Goal: Information Seeking & Learning: Compare options

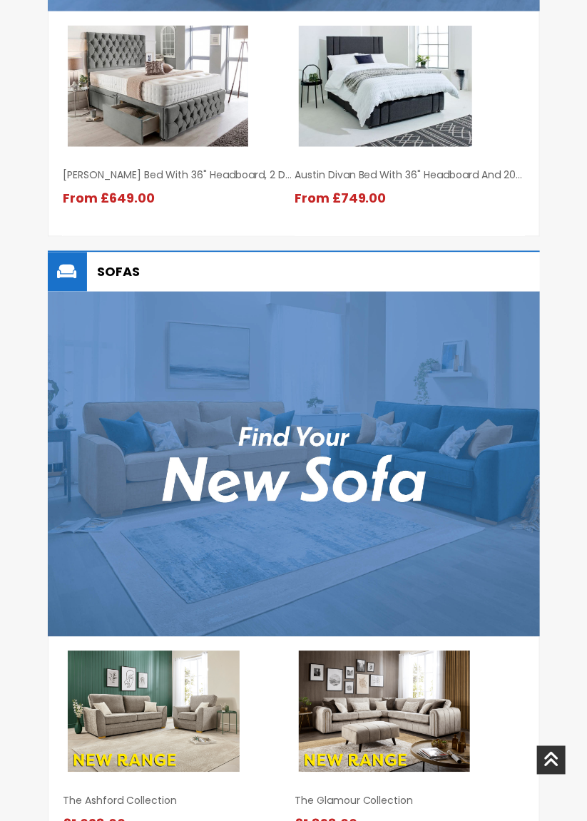
click at [363, 492] on img at bounding box center [294, 464] width 492 height 345
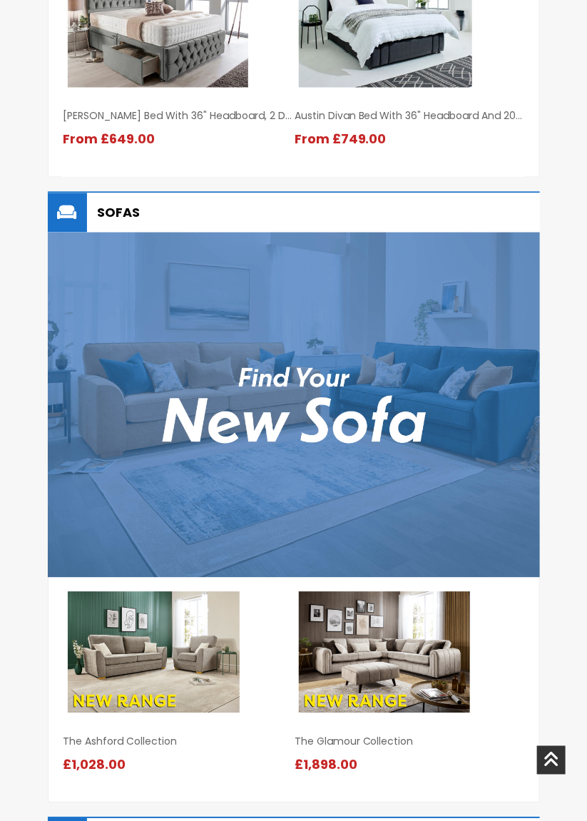
scroll to position [1991, 0]
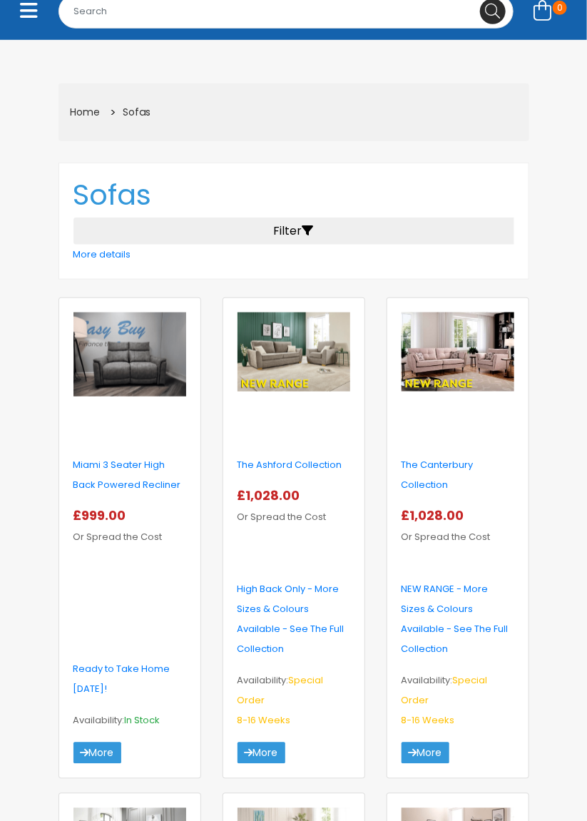
scroll to position [188, 0]
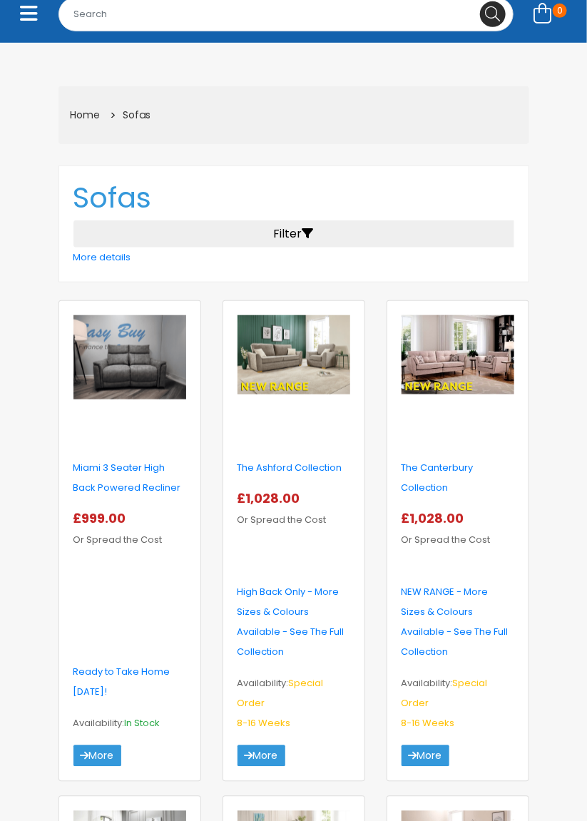
click at [280, 366] on img at bounding box center [294, 355] width 113 height 80
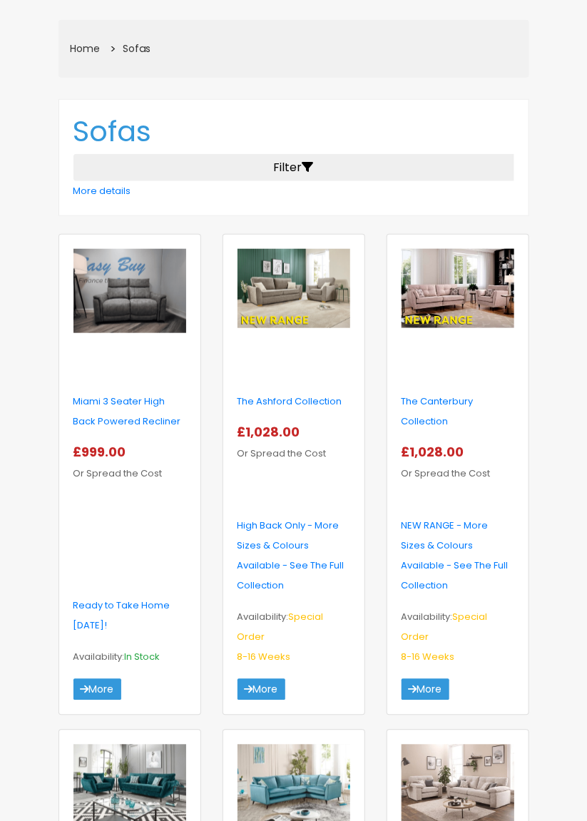
scroll to position [255, 0]
click at [455, 284] on img at bounding box center [458, 288] width 113 height 80
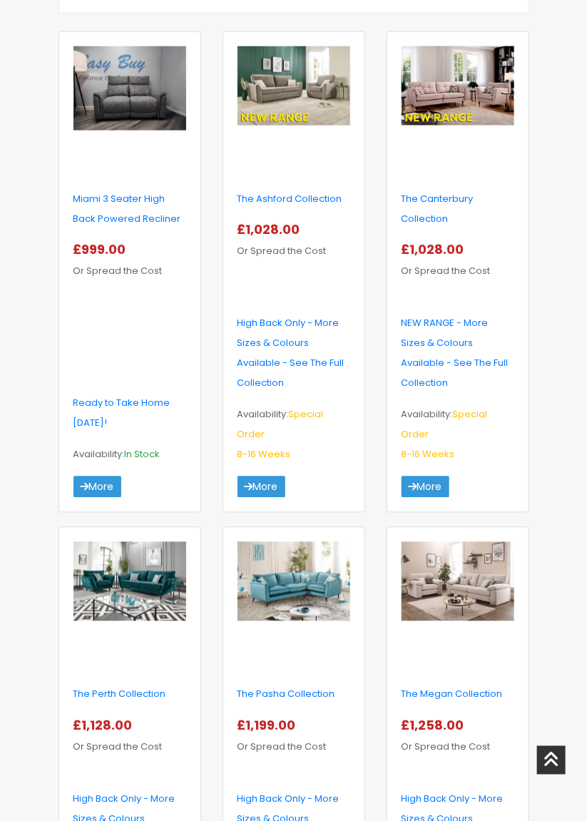
scroll to position [462, 0]
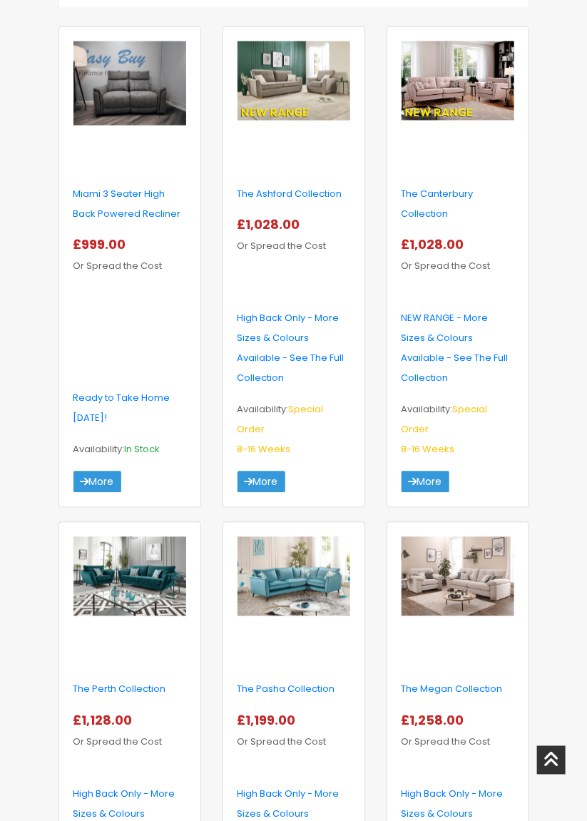
click at [482, 558] on img at bounding box center [458, 577] width 113 height 80
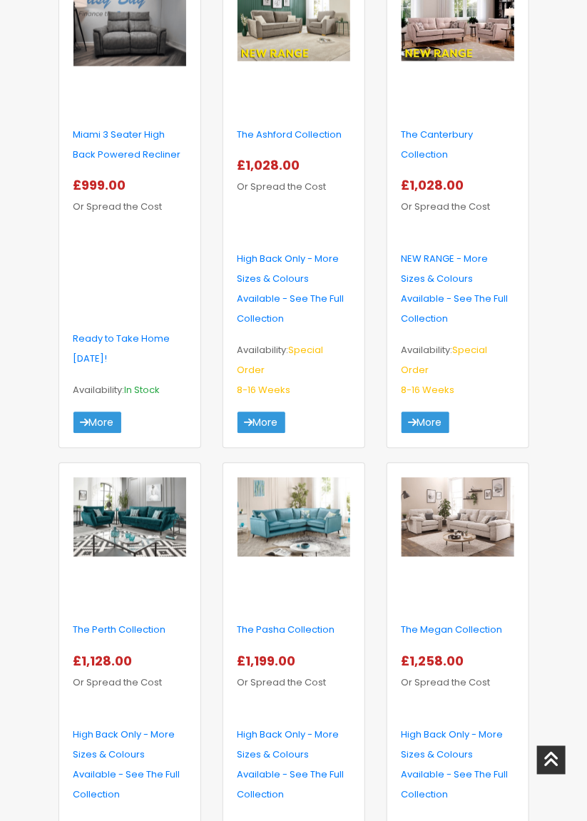
scroll to position [529, 0]
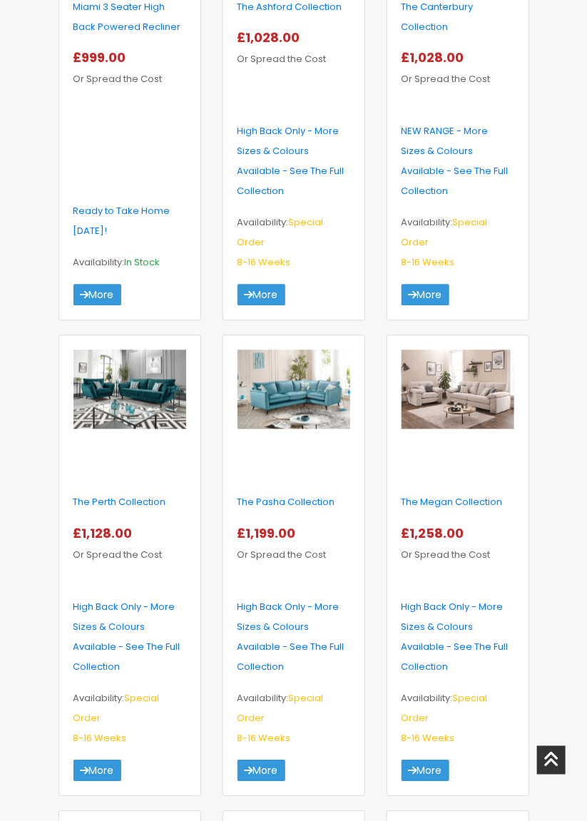
click at [320, 378] on img at bounding box center [294, 390] width 113 height 80
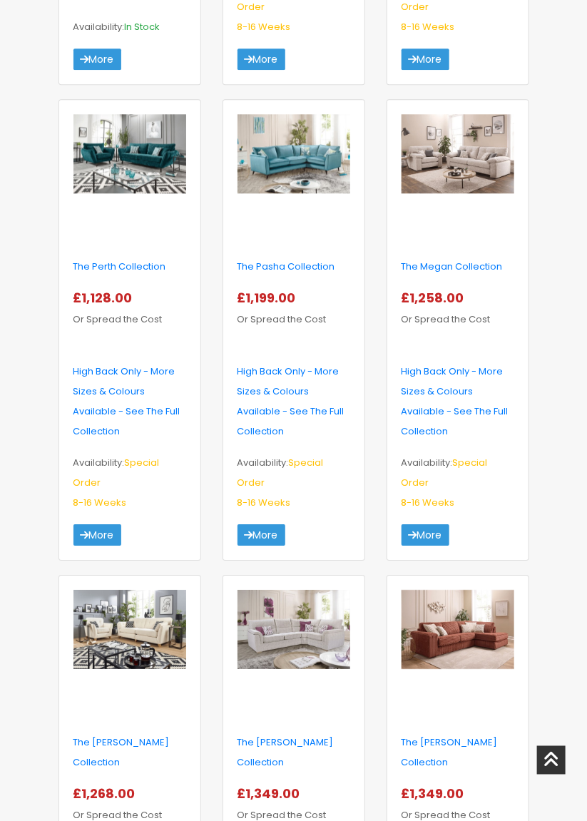
scroll to position [882, 0]
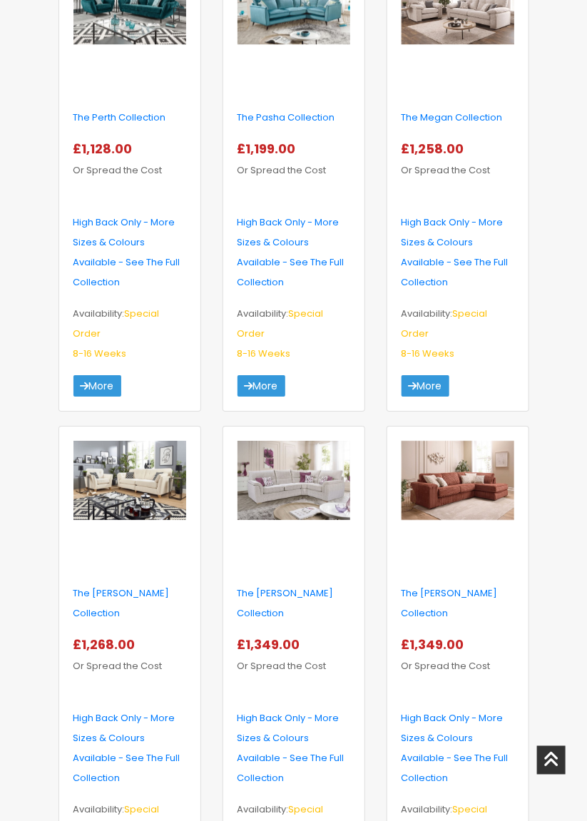
click at [152, 469] on img at bounding box center [129, 481] width 113 height 80
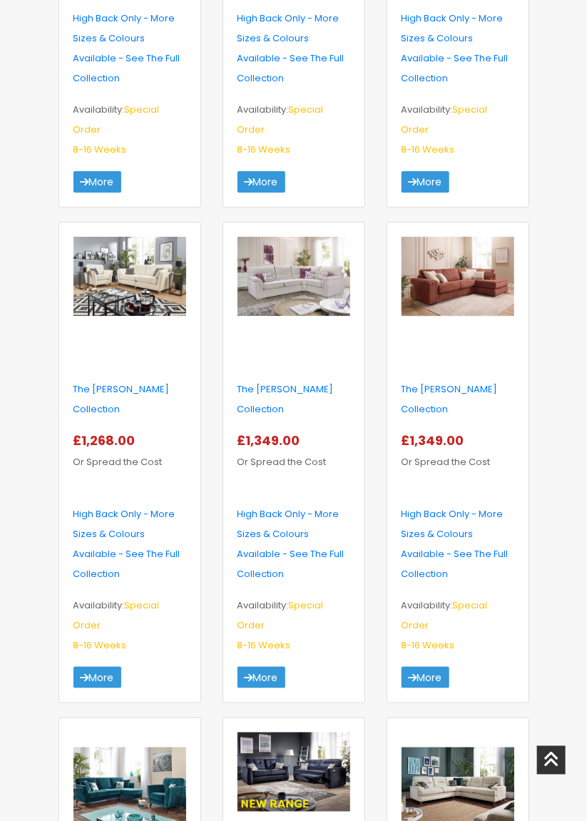
scroll to position [1239, 0]
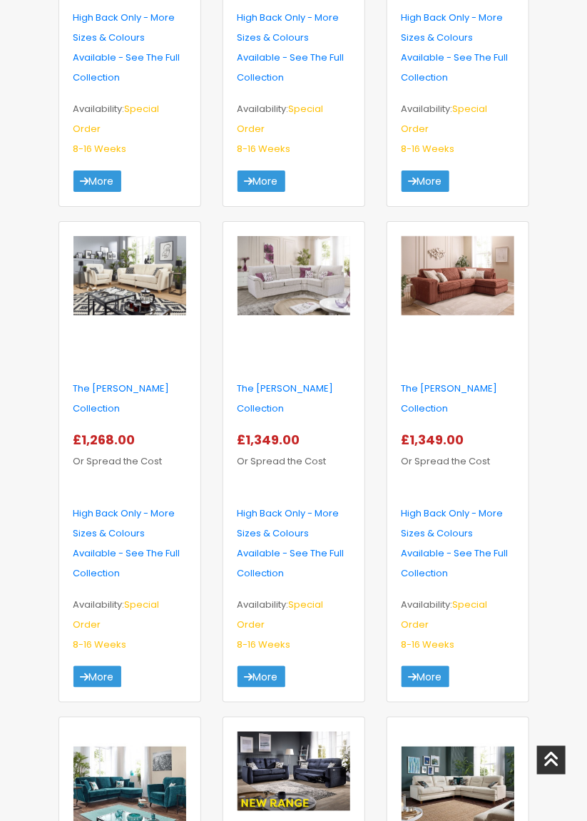
click at [314, 735] on img at bounding box center [294, 772] width 113 height 80
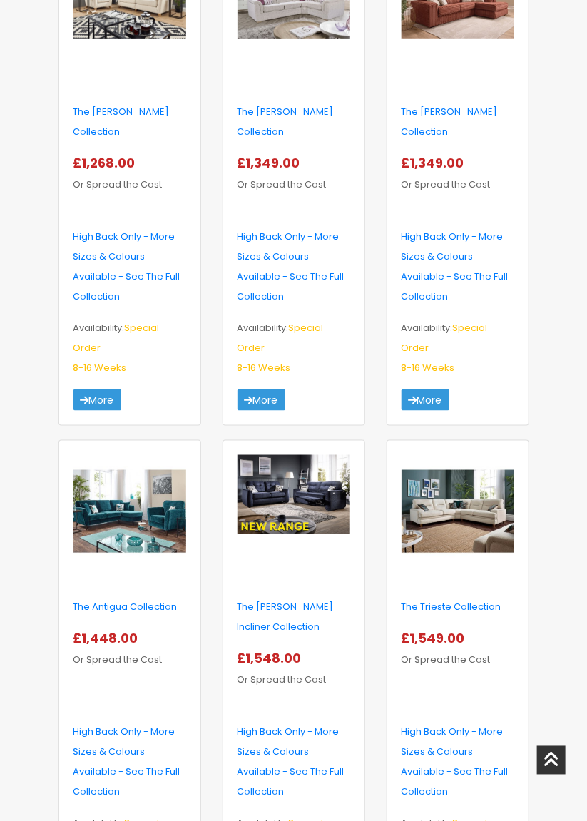
scroll to position [1517, 0]
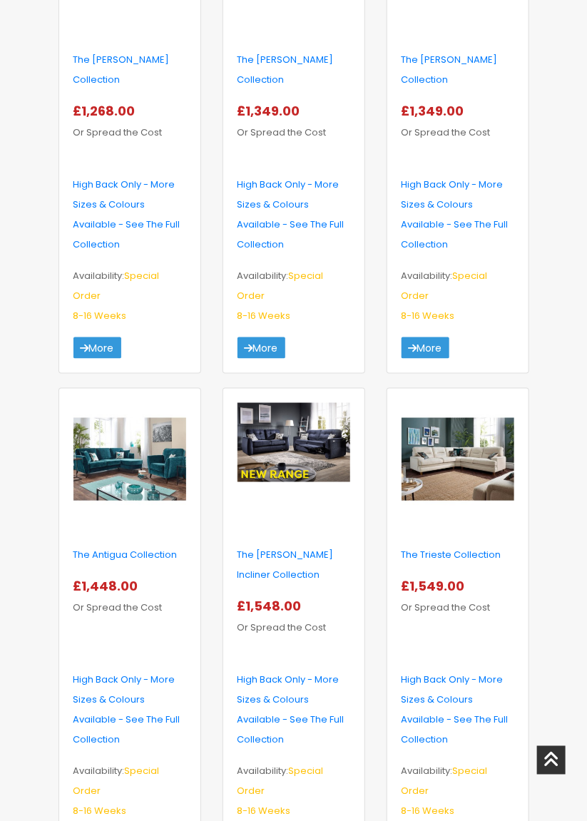
click at [141, 403] on img at bounding box center [129, 459] width 113 height 113
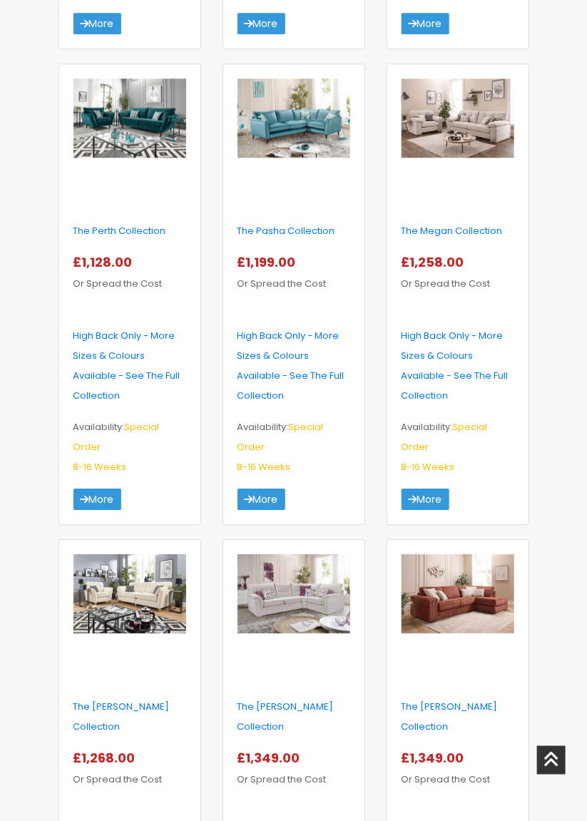
scroll to position [920, 0]
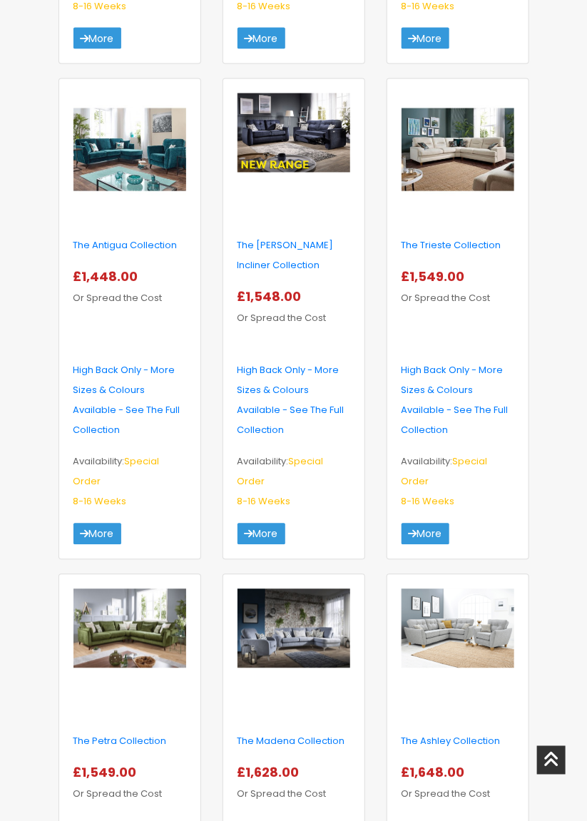
click at [479, 606] on img at bounding box center [458, 629] width 113 height 80
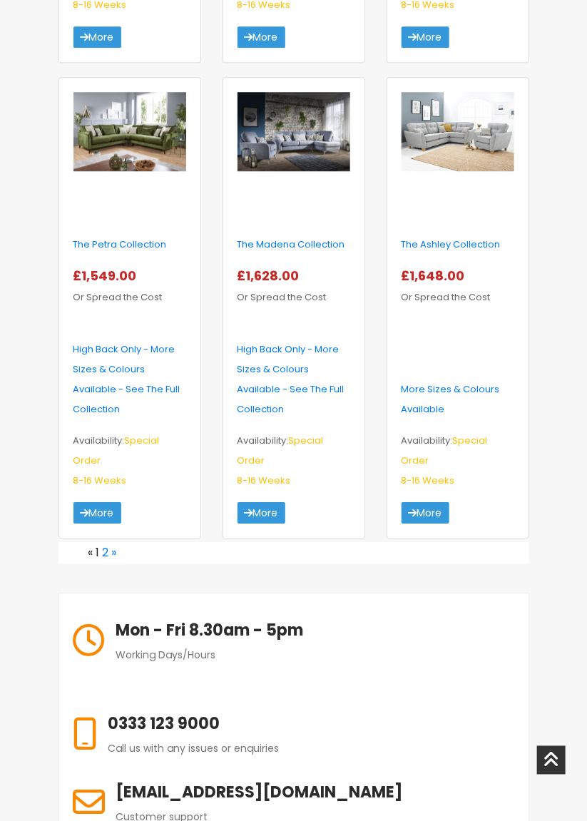
scroll to position [2375, 0]
click at [115, 544] on link "»" at bounding box center [114, 552] width 5 height 16
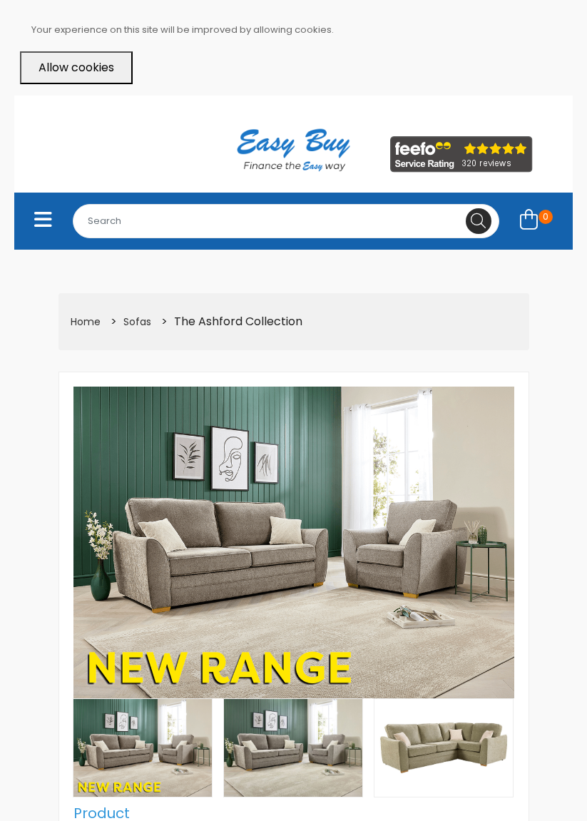
select select "104"
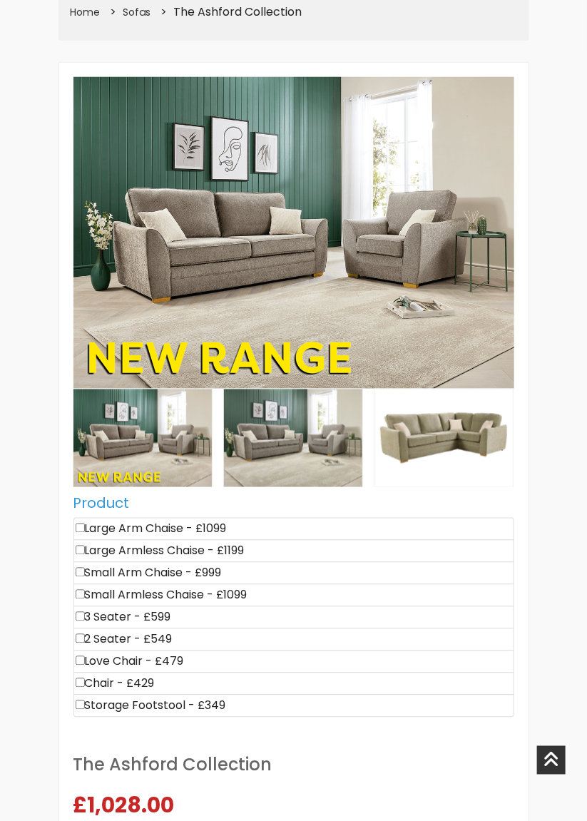
scroll to position [313, 0]
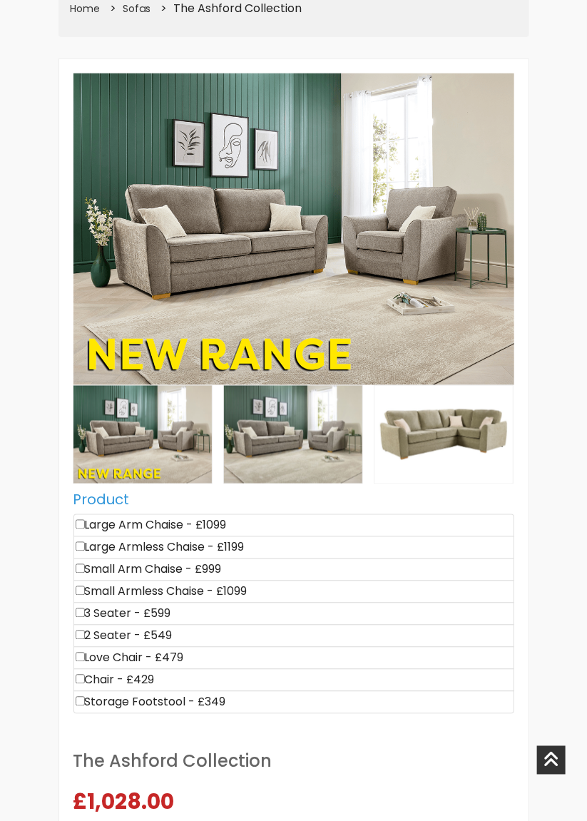
click at [81, 526] on input"] "checkbox" at bounding box center [80, 524] width 9 height 9
checkbox input"] "true"
type input "1099"
click at [81, 547] on input"] "checkbox" at bounding box center [80, 546] width 9 height 9
checkbox input"] "true"
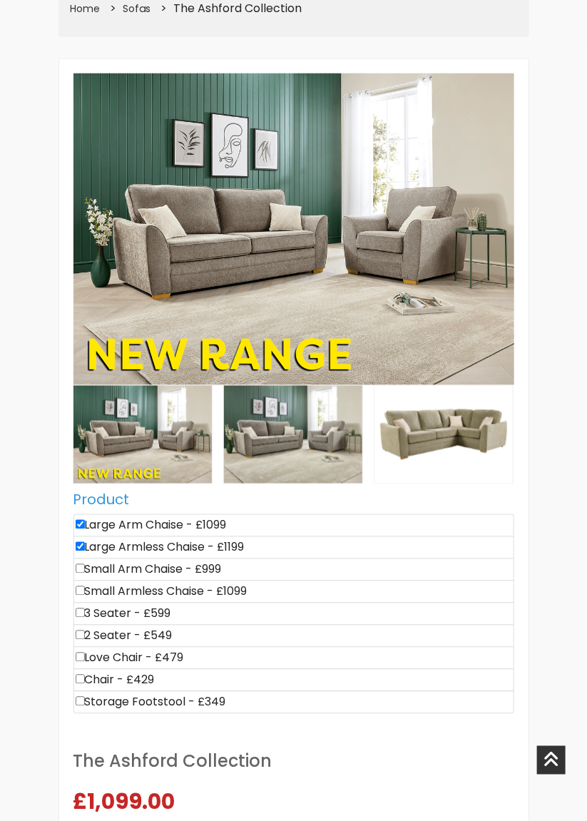
type input "2298"
click at [76, 520] on input"] "checkbox" at bounding box center [80, 524] width 9 height 9
checkbox input"] "false"
type input "1199"
click at [80, 564] on input"] "checkbox" at bounding box center [80, 568] width 9 height 9
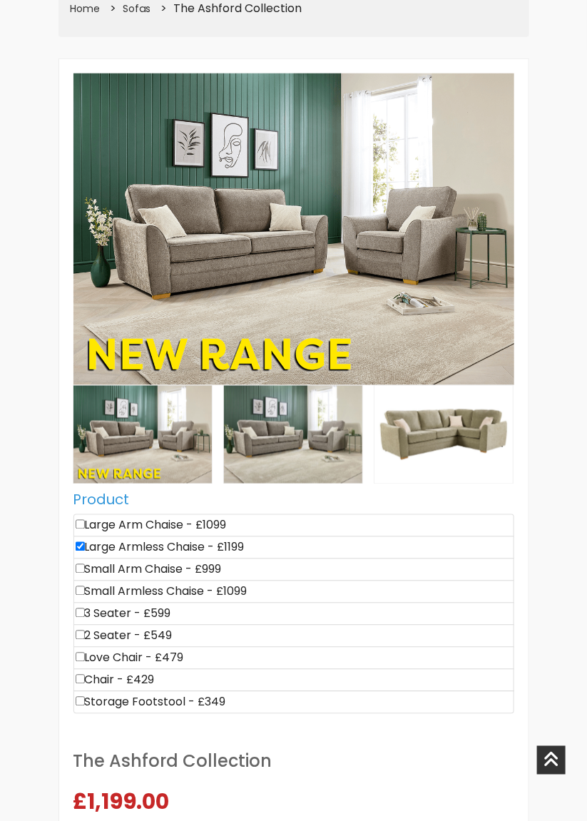
checkbox input"] "true"
type input "2198"
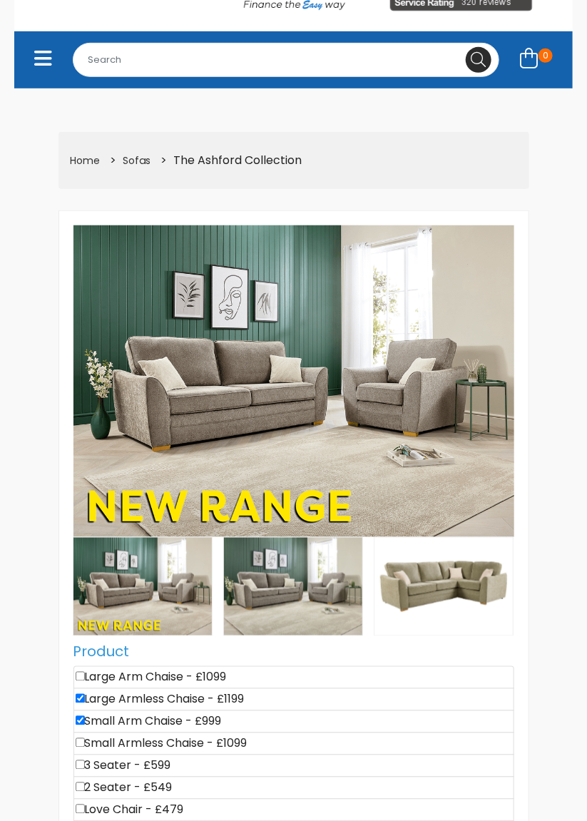
scroll to position [0, 0]
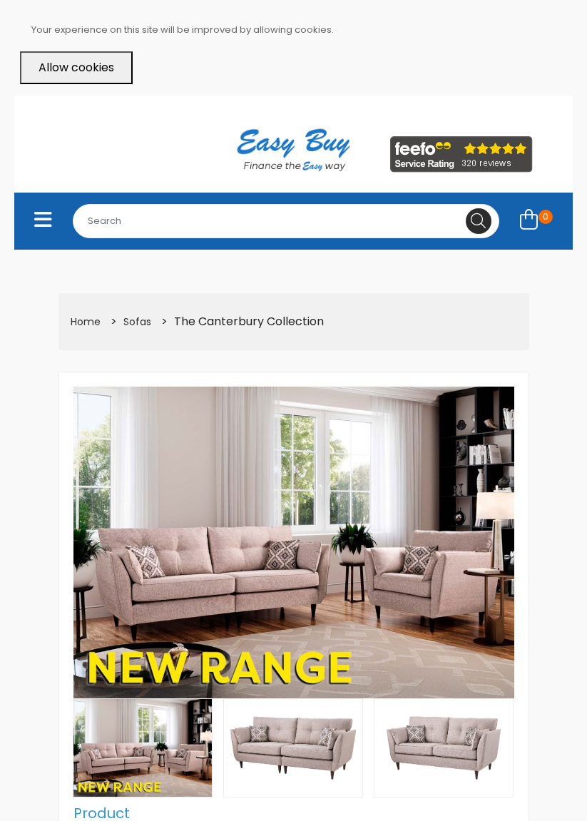
select select "104"
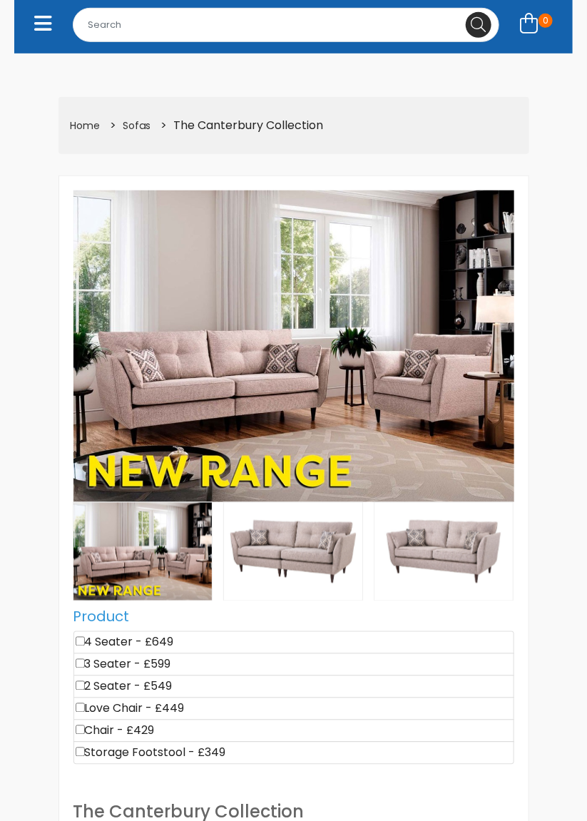
scroll to position [197, 0]
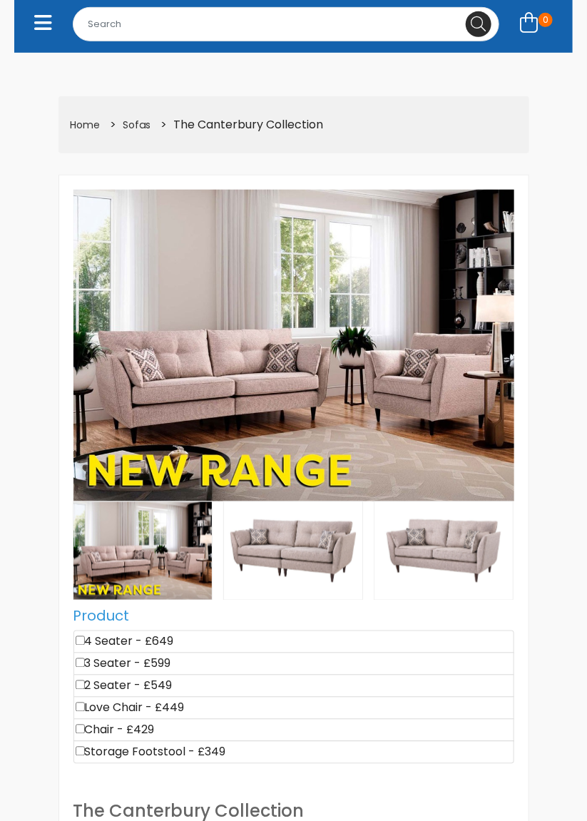
click at [91, 635] on li "4 Seater - £649" at bounding box center [293, 642] width 441 height 23
click at [89, 633] on li "4 Seater - £649" at bounding box center [293, 642] width 441 height 23
click at [90, 639] on li "4 Seater - £649" at bounding box center [293, 642] width 441 height 23
click at [91, 646] on li "4 Seater - £649" at bounding box center [293, 642] width 441 height 23
click at [80, 641] on input"] "checkbox" at bounding box center [80, 640] width 9 height 9
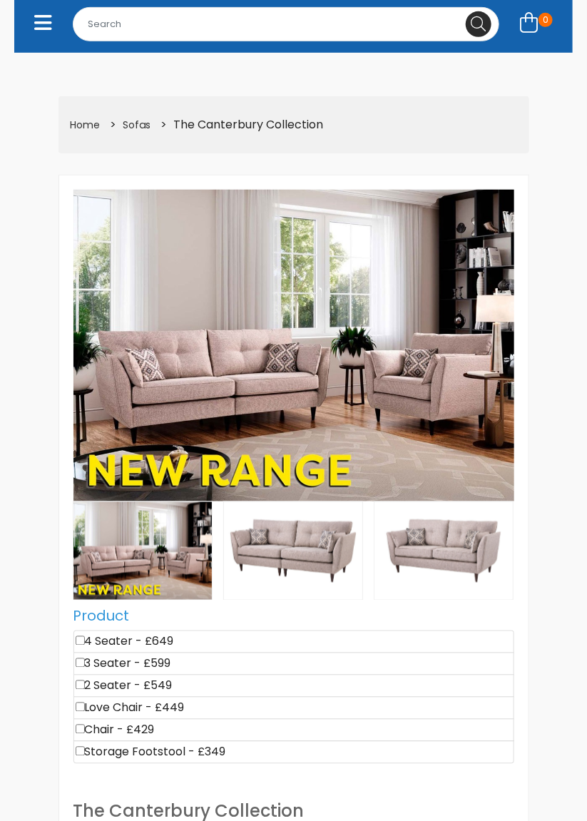
checkbox input"] "true"
type input "649"
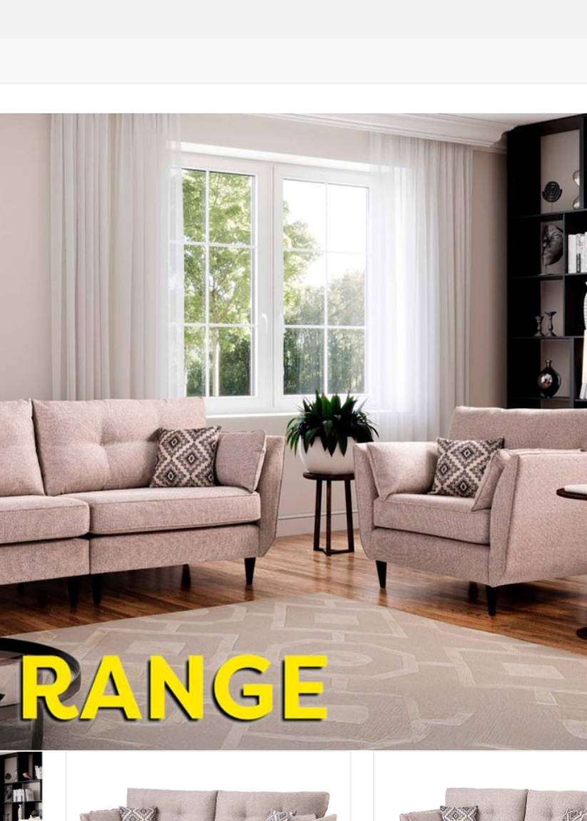
scroll to position [201, 0]
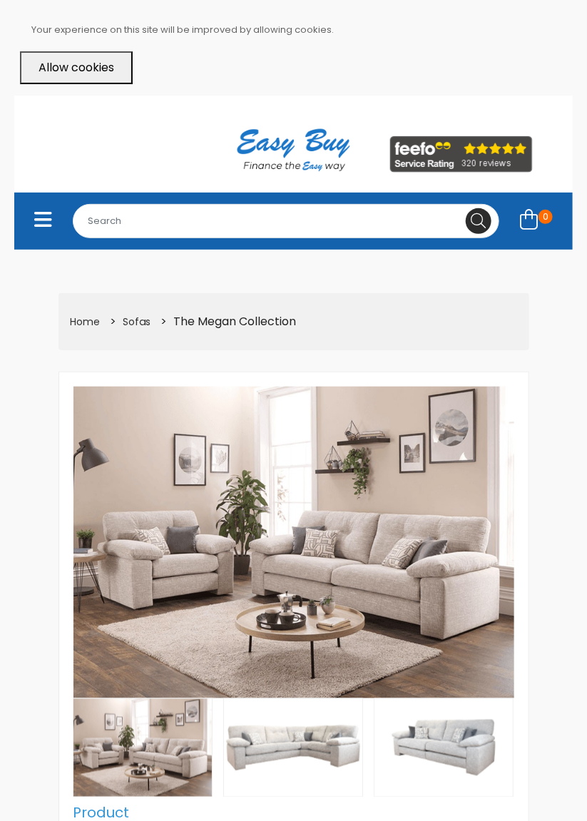
select select "Weekly"
select select "104"
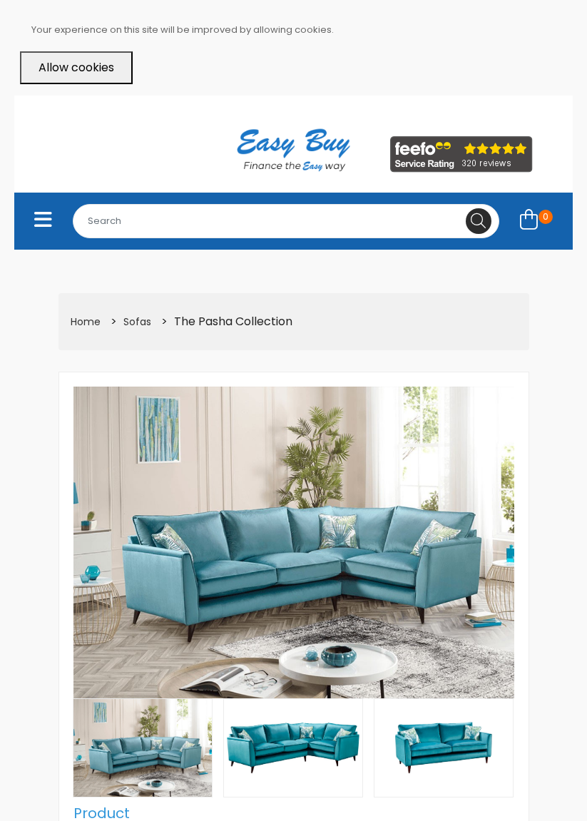
select select "104"
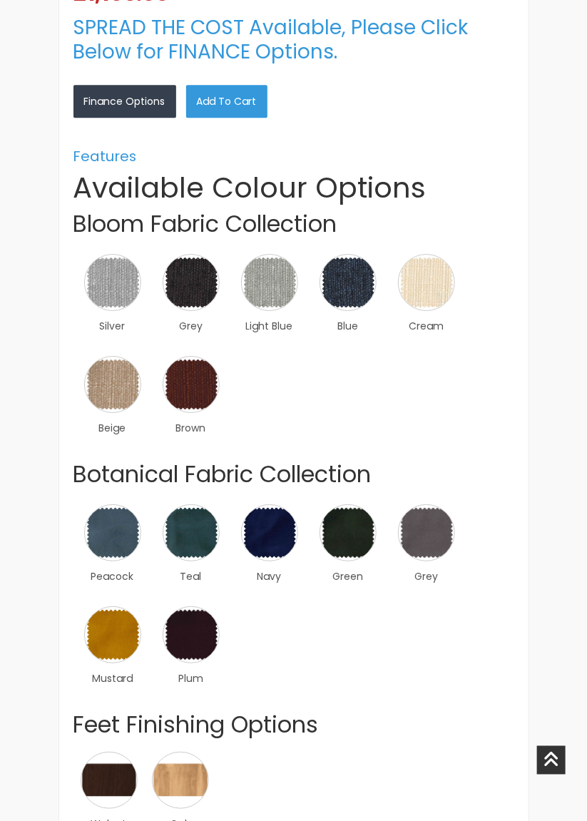
scroll to position [1056, 0]
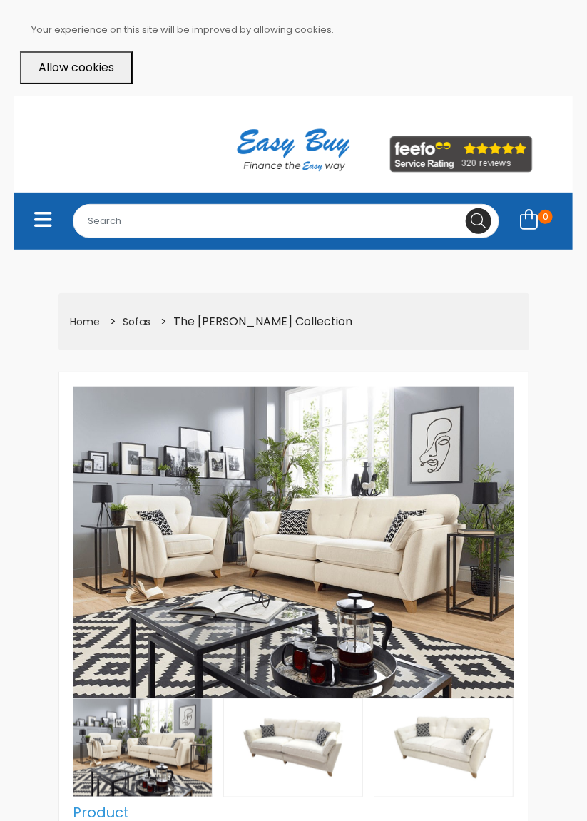
select select "104"
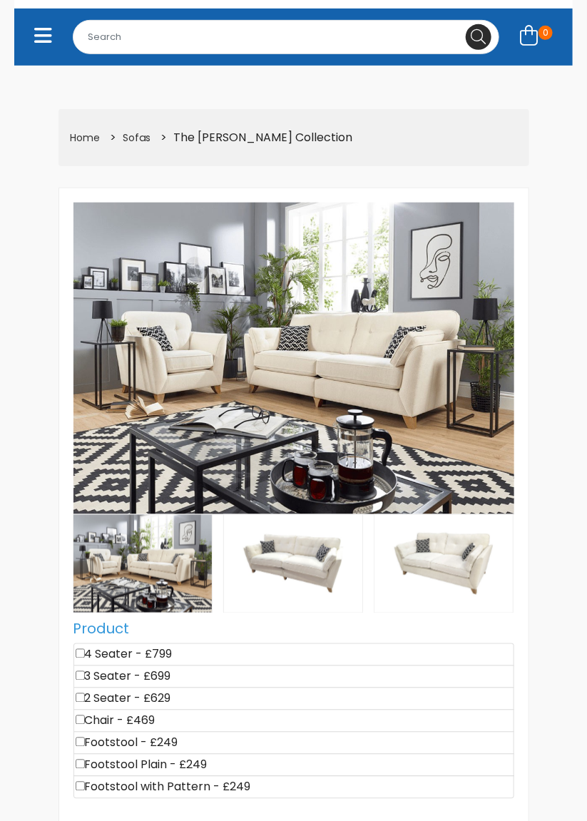
scroll to position [193, 0]
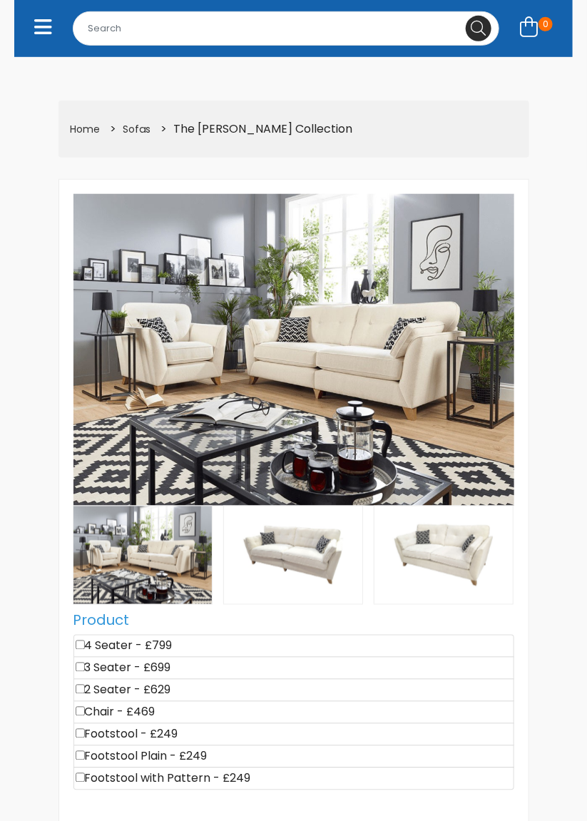
click at [83, 643] on input"] "checkbox" at bounding box center [80, 645] width 9 height 9
checkbox input"] "true"
type input "799"
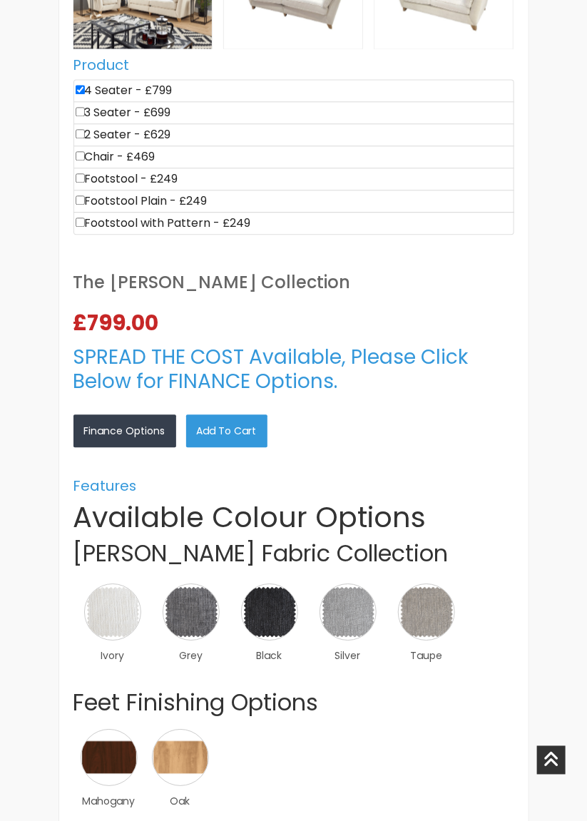
scroll to position [759, 0]
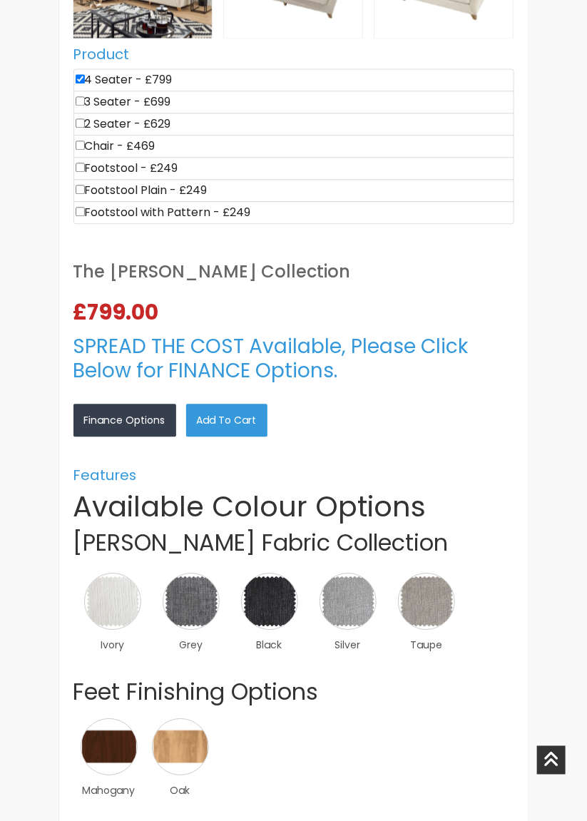
click at [198, 609] on img at bounding box center [191, 601] width 57 height 57
click at [0, 0] on link "×" at bounding box center [0, 0] width 0 height 0
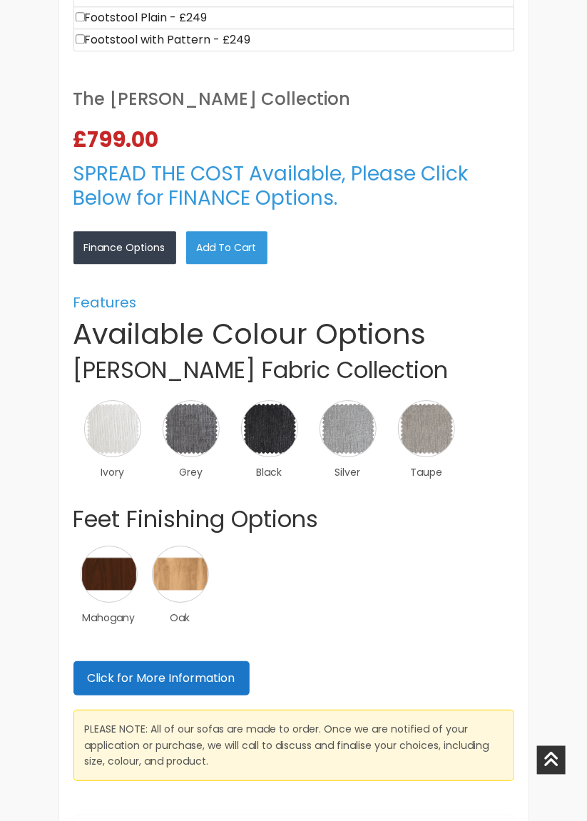
scroll to position [931, 0]
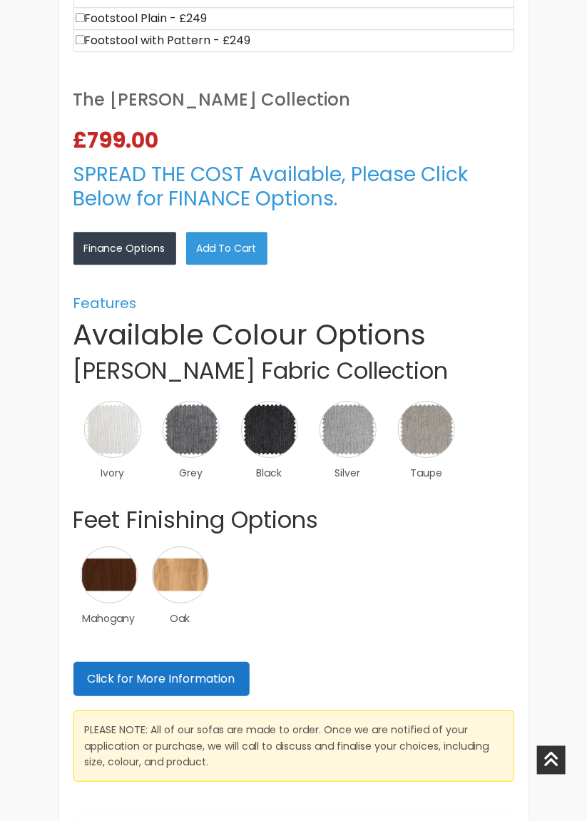
click at [194, 575] on img at bounding box center [180, 574] width 57 height 57
click at [0, 0] on img at bounding box center [0, 0] width 0 height 0
click at [0, 0] on link "×" at bounding box center [0, 0] width 0 height 0
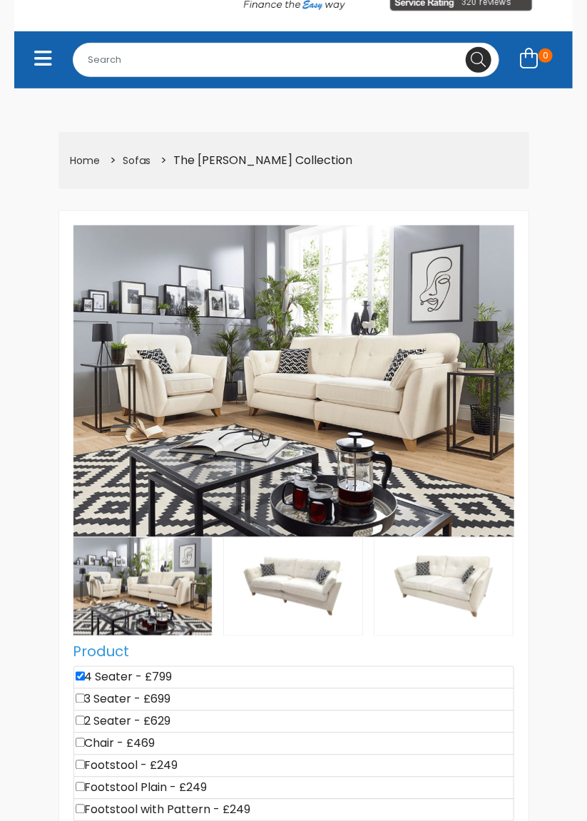
scroll to position [156, 0]
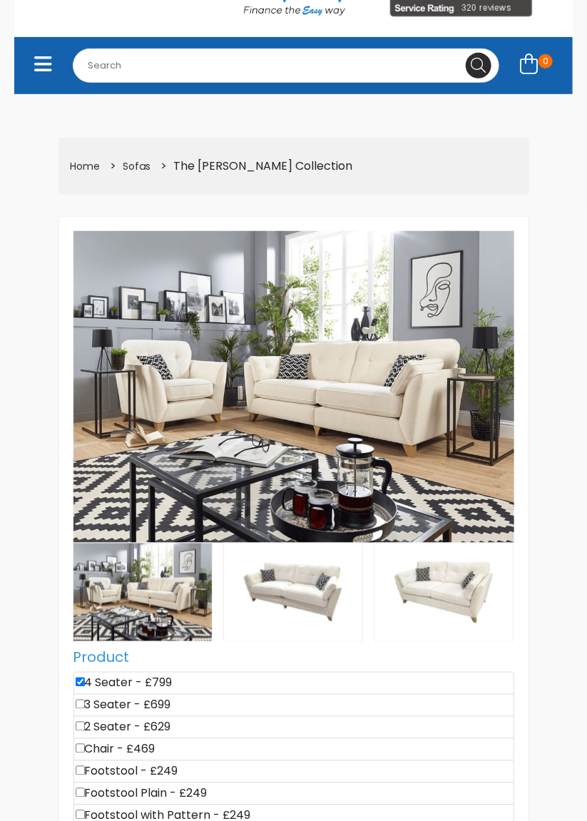
click at [311, 608] on img at bounding box center [293, 593] width 138 height 98
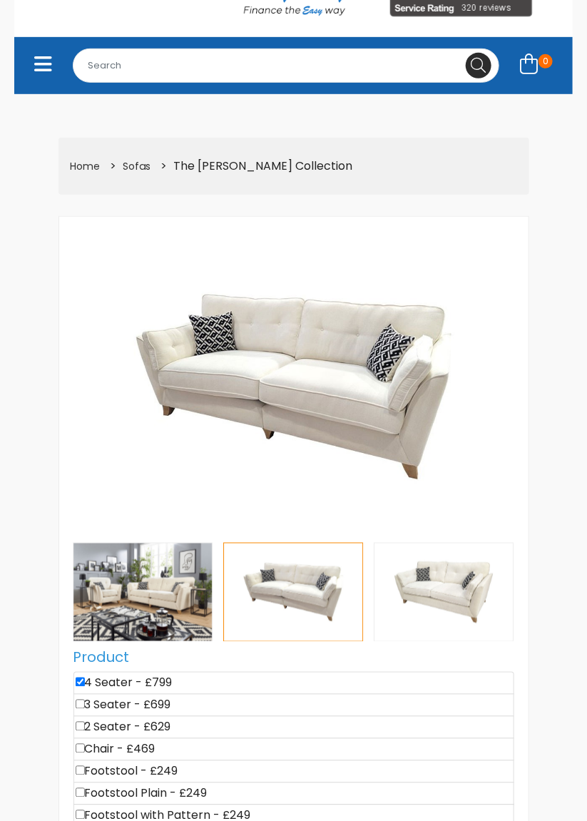
click at [327, 591] on img at bounding box center [293, 593] width 138 height 98
click at [442, 590] on img at bounding box center [444, 593] width 138 height 98
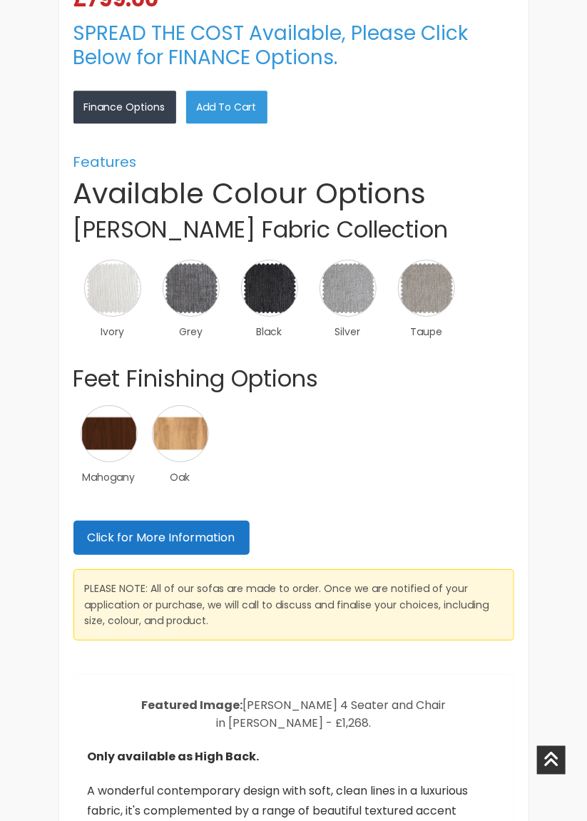
scroll to position [1071, 0]
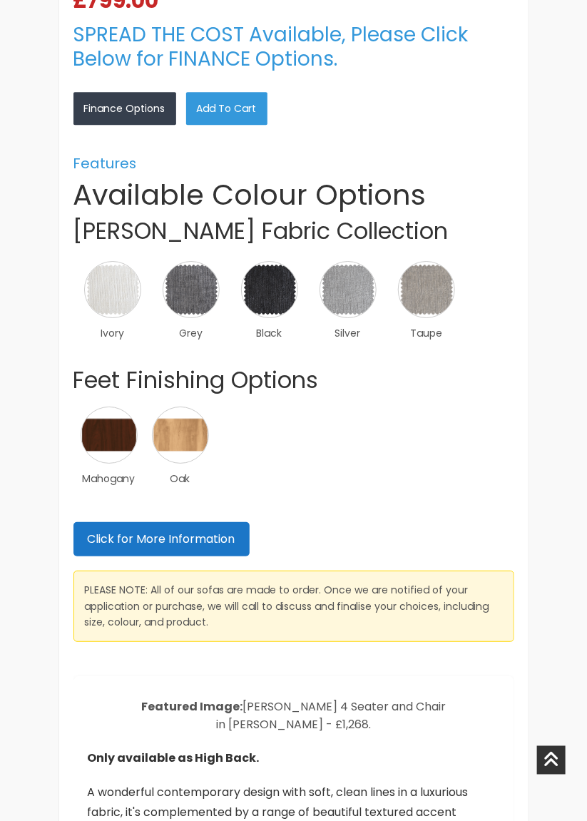
scroll to position [931, 0]
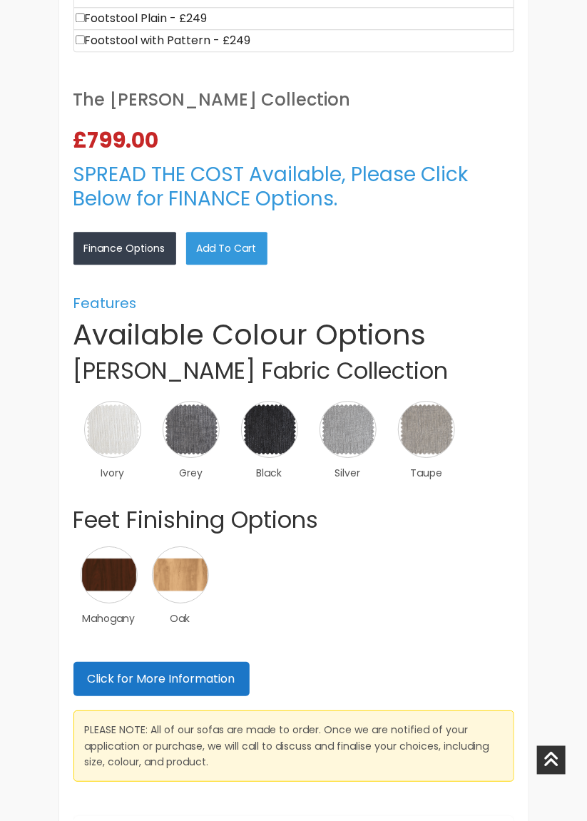
click at [0, 0] on link "×" at bounding box center [0, 0] width 0 height 0
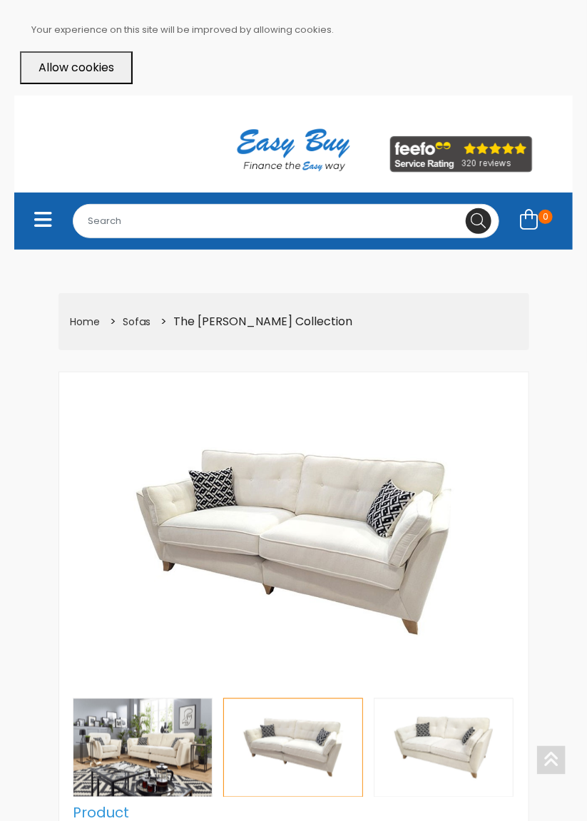
scroll to position [931, 0]
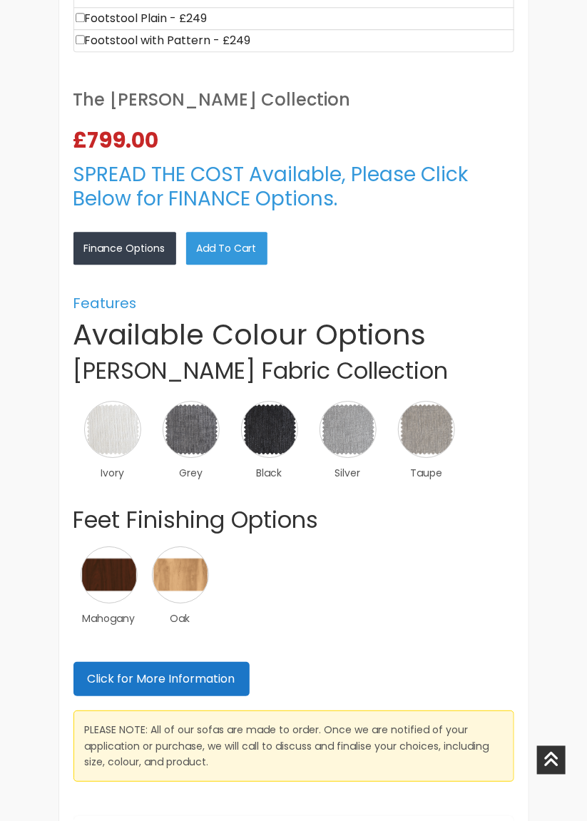
scroll to position [759, 0]
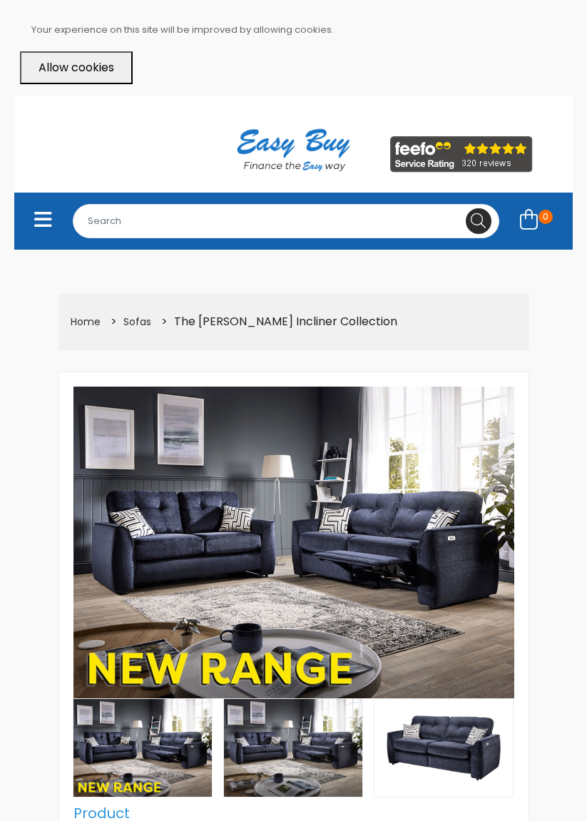
select select "104"
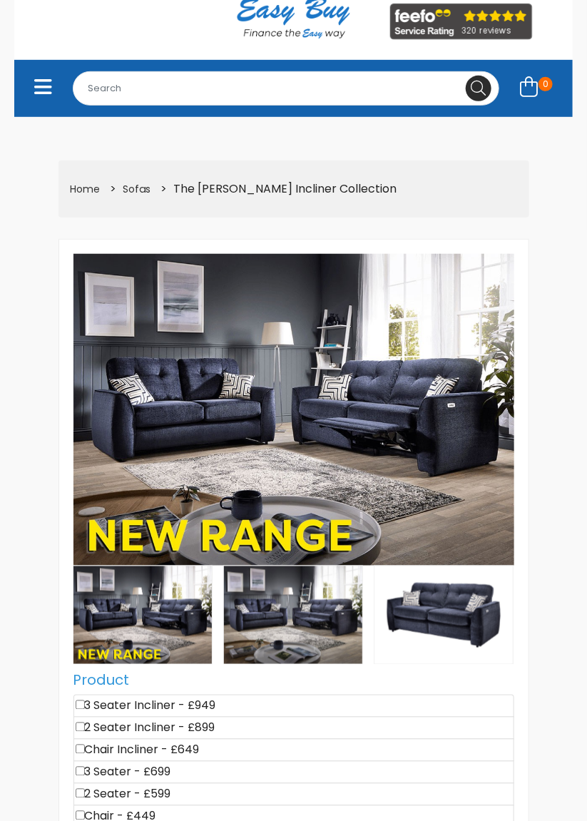
scroll to position [134, 0]
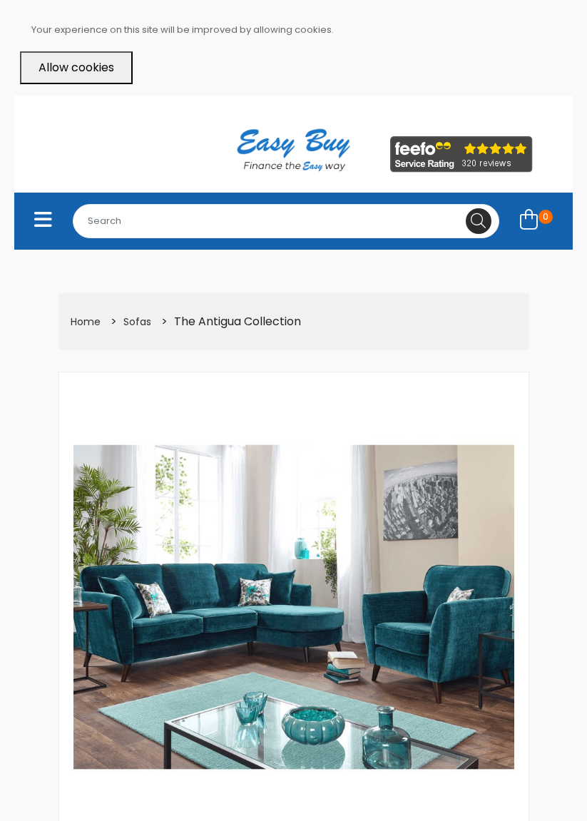
select select "104"
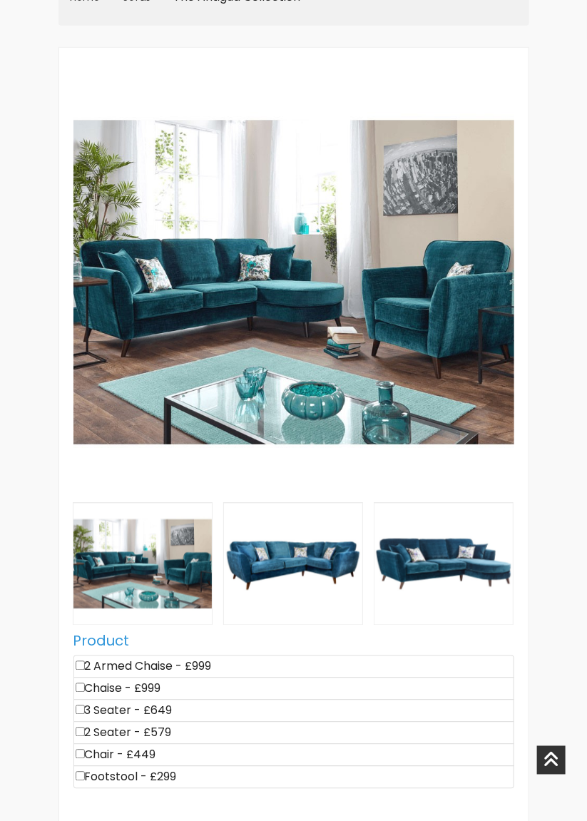
scroll to position [325, 0]
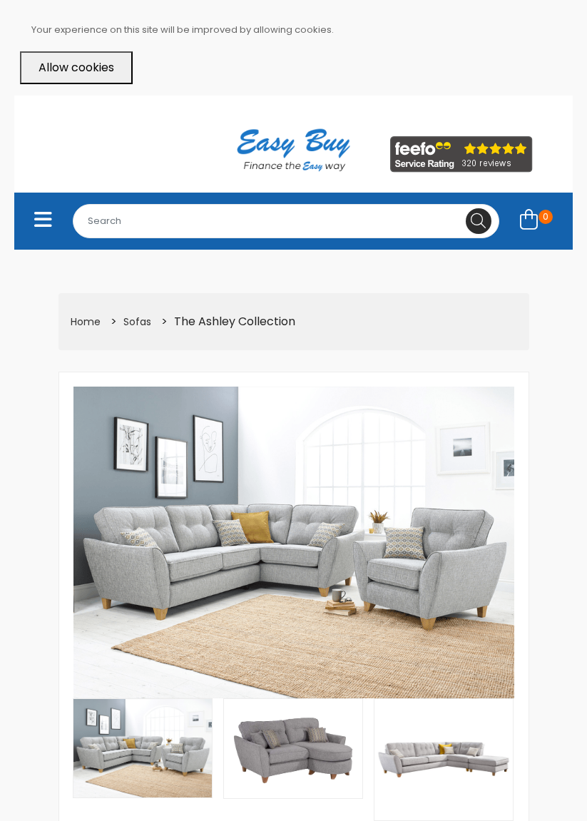
select select "104"
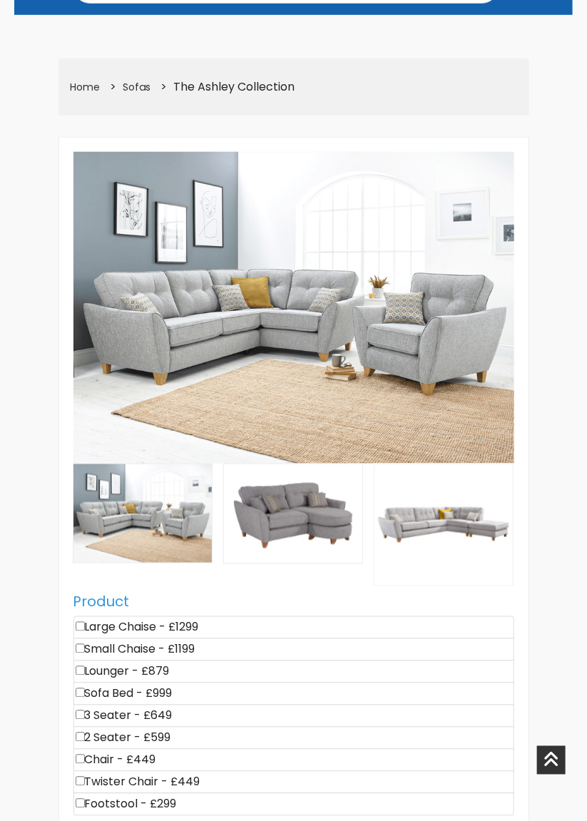
scroll to position [236, 0]
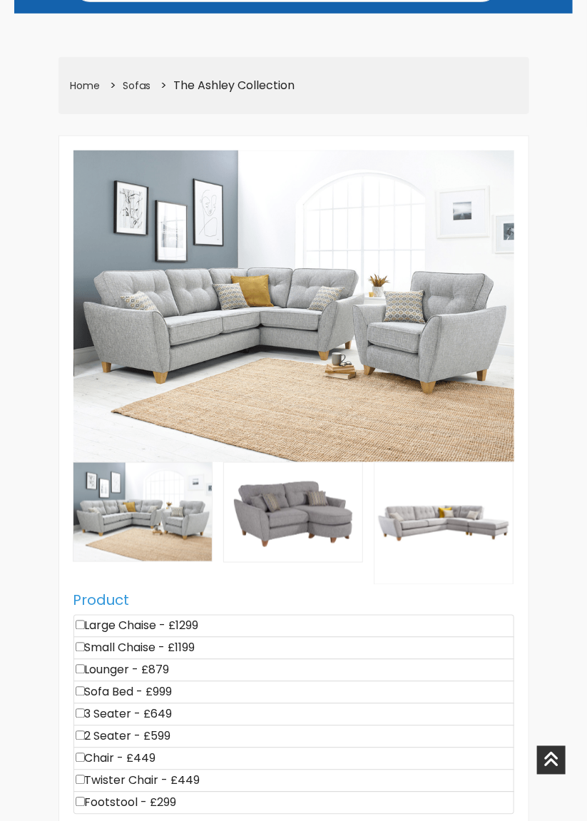
click at [147, 688] on li "Sofa Bed - £999" at bounding box center [293, 692] width 441 height 23
click at [88, 692] on li "Sofa Bed - £999" at bounding box center [293, 692] width 441 height 23
click at [83, 687] on input"] "checkbox" at bounding box center [80, 691] width 9 height 9
checkbox input"] "true"
type input "999"
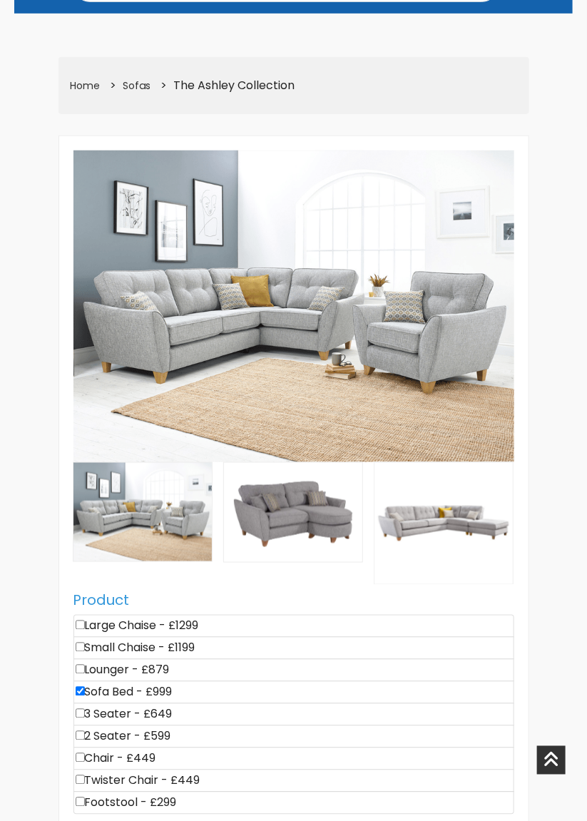
scroll to position [230, 0]
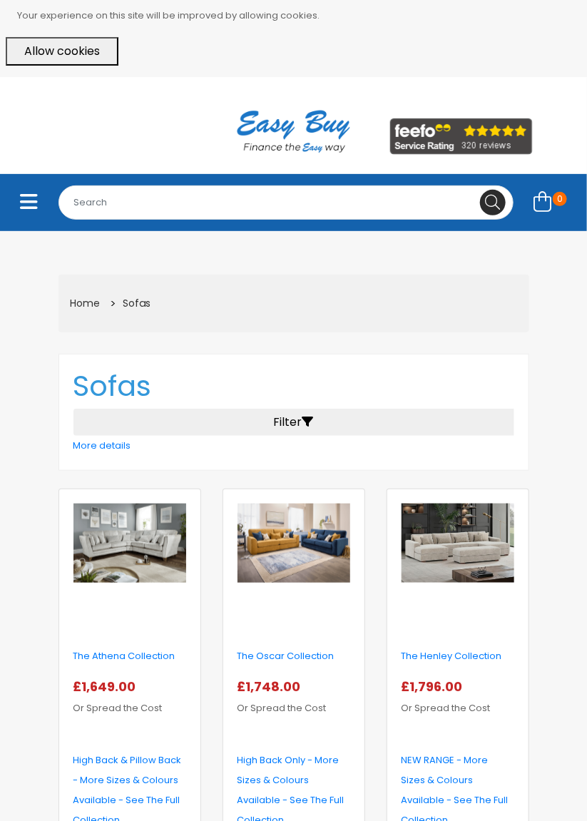
click at [305, 566] on img at bounding box center [294, 544] width 113 height 80
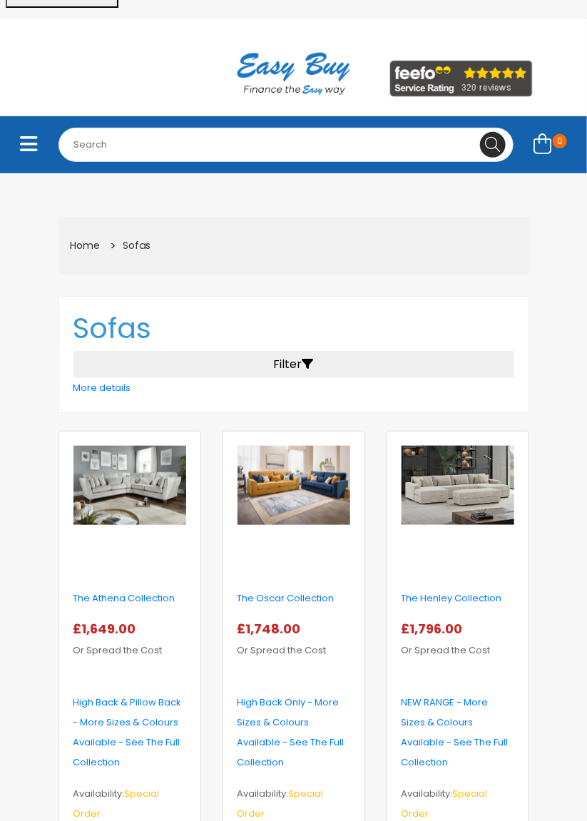
scroll to position [61, 0]
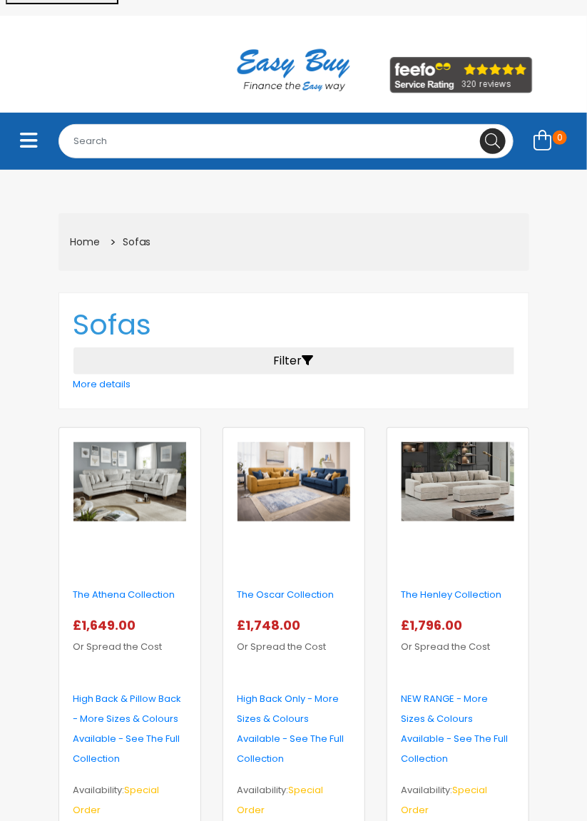
click at [480, 515] on img at bounding box center [458, 482] width 113 height 80
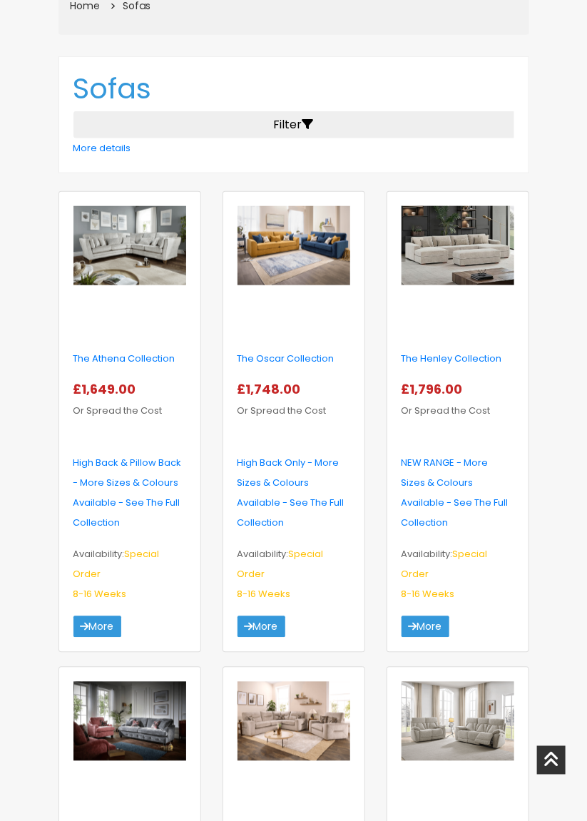
scroll to position [299, 0]
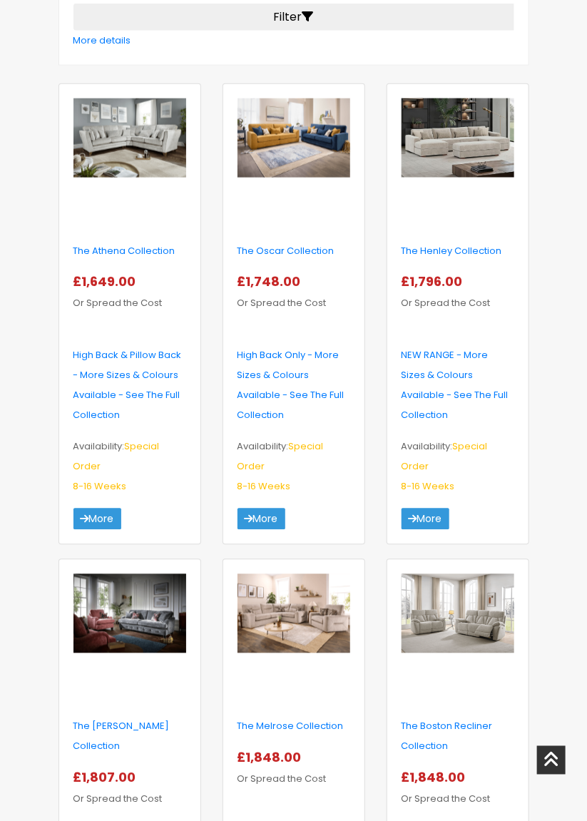
click at [144, 623] on img at bounding box center [129, 614] width 113 height 80
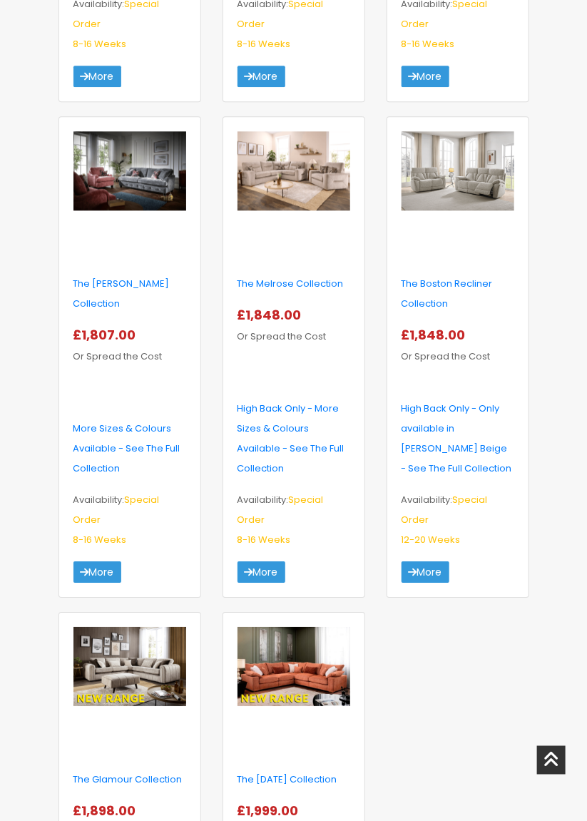
scroll to position [862, 0]
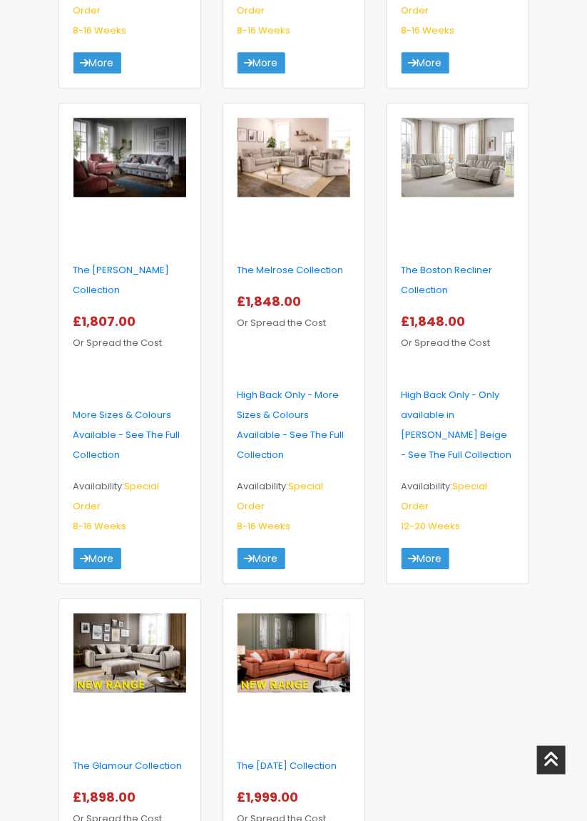
click at [166, 655] on img at bounding box center [129, 654] width 113 height 80
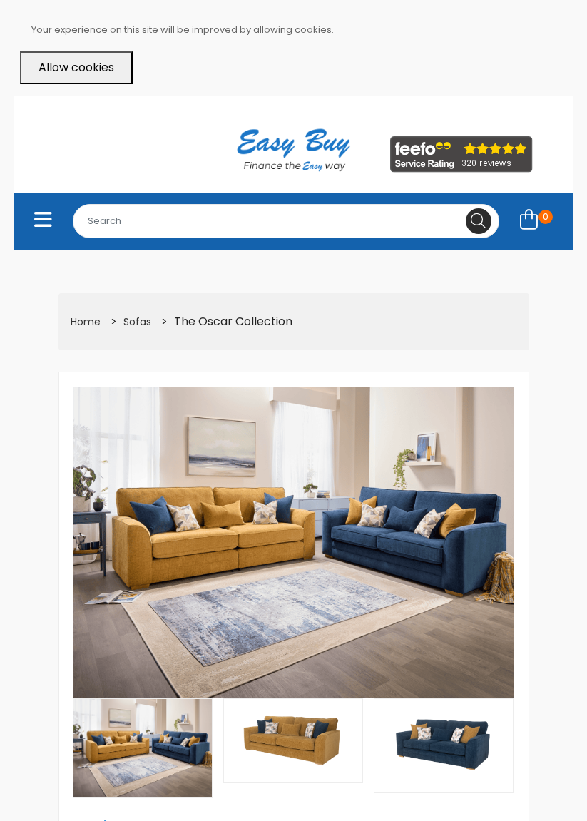
select select "104"
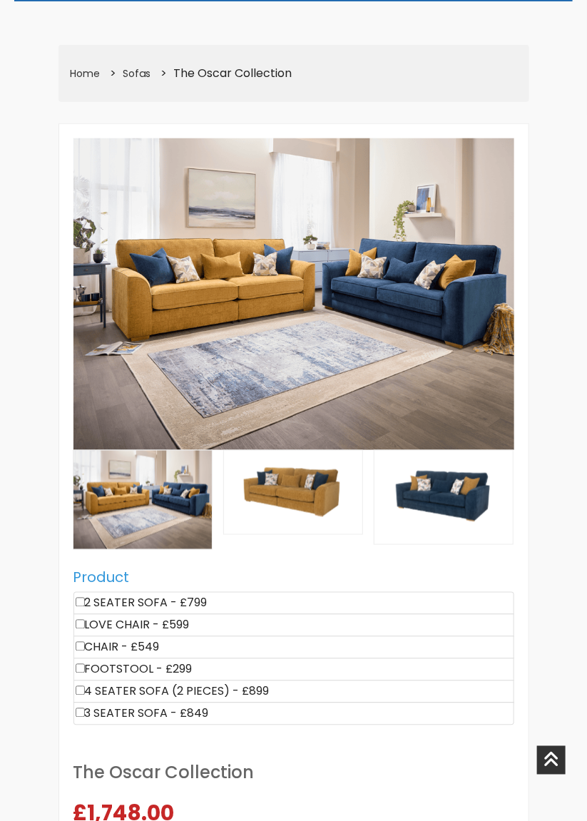
scroll to position [246, 0]
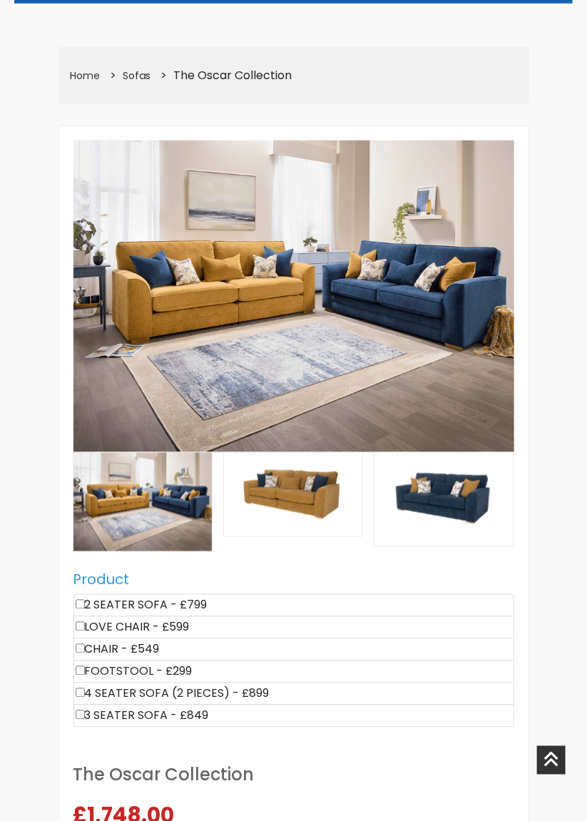
click at [216, 688] on li "4 SEATER SOFA (2 PIECES) - £899" at bounding box center [293, 694] width 441 height 23
click at [83, 688] on input"] "checkbox" at bounding box center [80, 692] width 9 height 9
checkbox input"] "true"
type input "899"
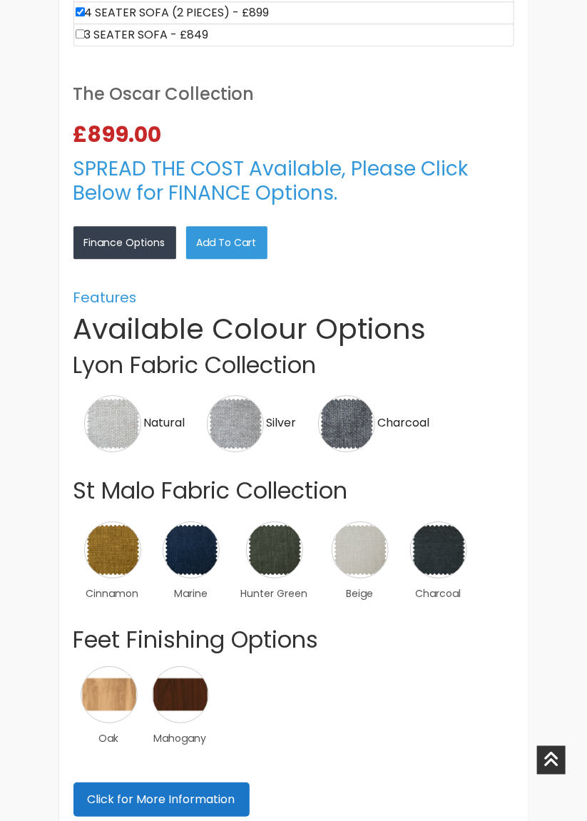
scroll to position [929, 0]
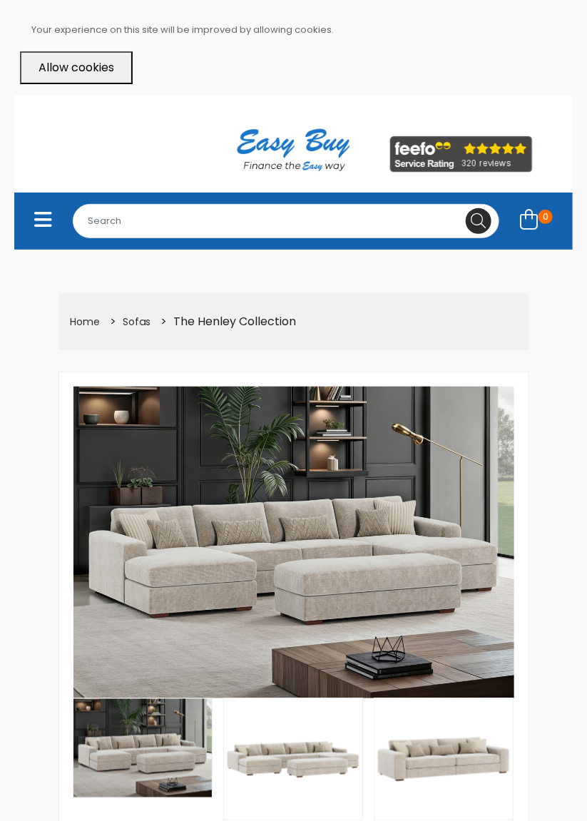
select select "104"
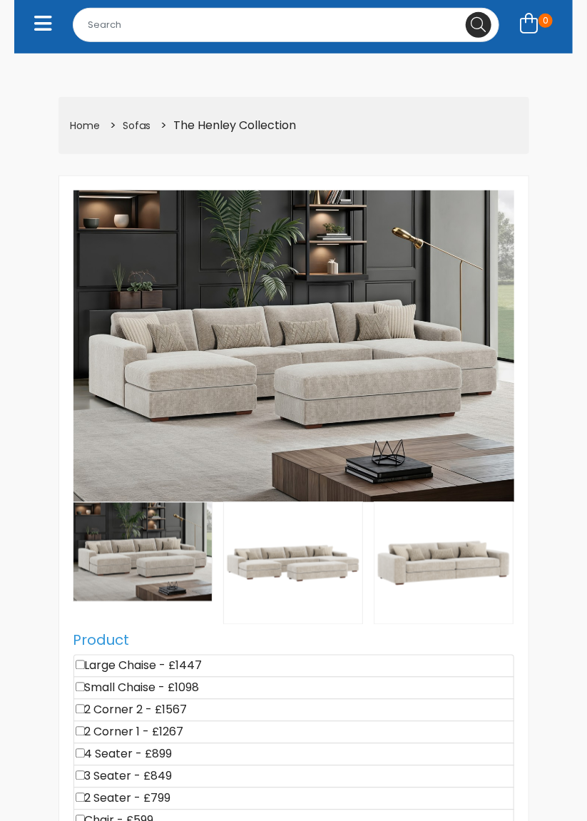
scroll to position [197, 0]
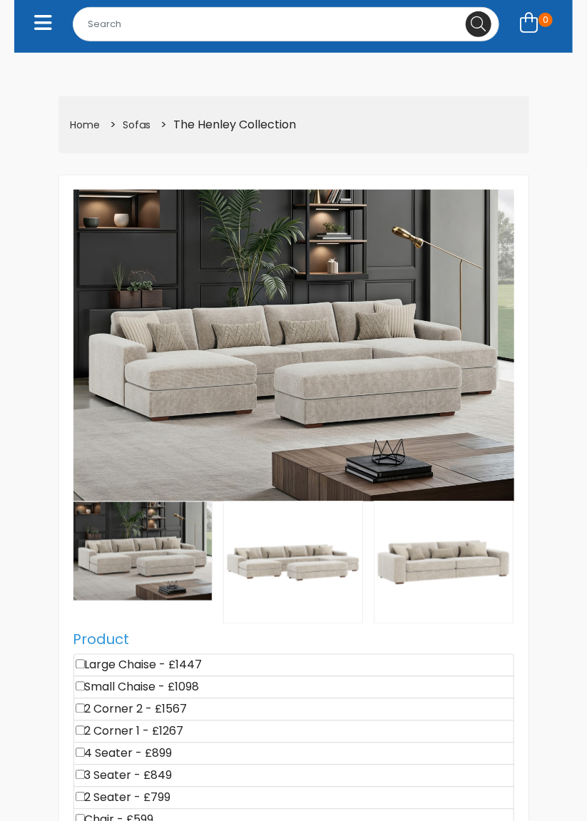
click at [170, 750] on li "4 Seater - £899" at bounding box center [293, 754] width 441 height 23
click at [83, 748] on input"] "checkbox" at bounding box center [80, 752] width 9 height 9
checkbox input"] "true"
type input "899"
click at [467, 571] on img at bounding box center [444, 562] width 138 height 121
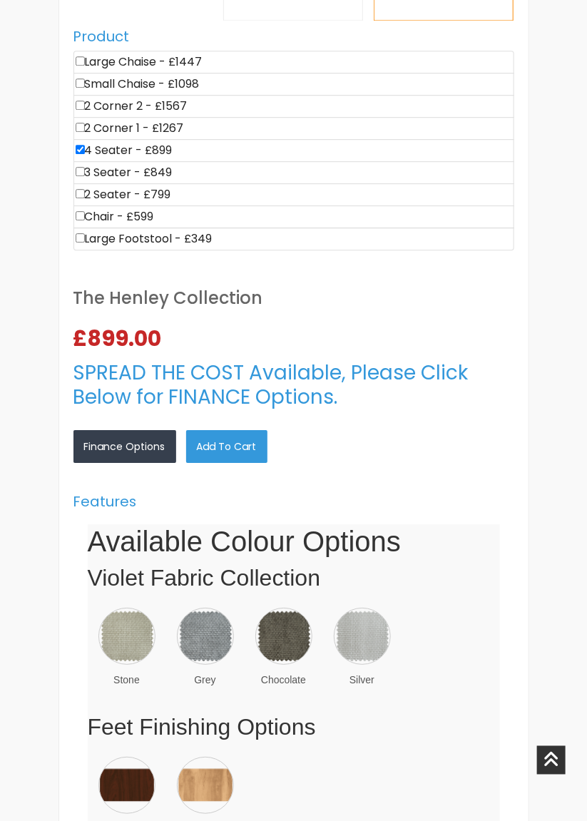
scroll to position [942, 0]
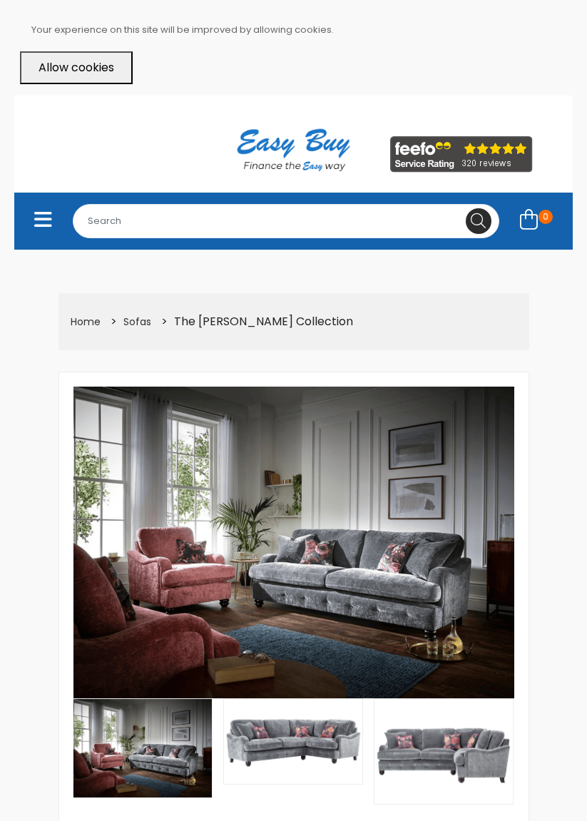
select select "104"
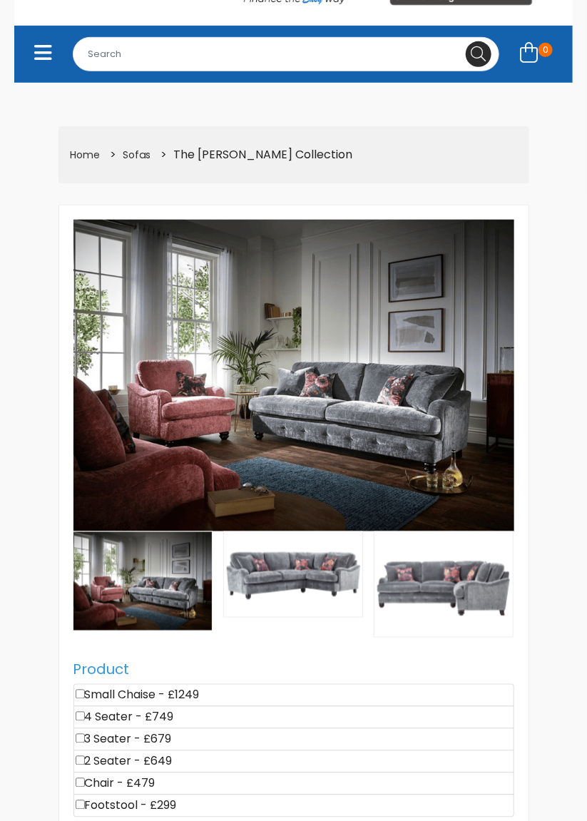
scroll to position [166, 0]
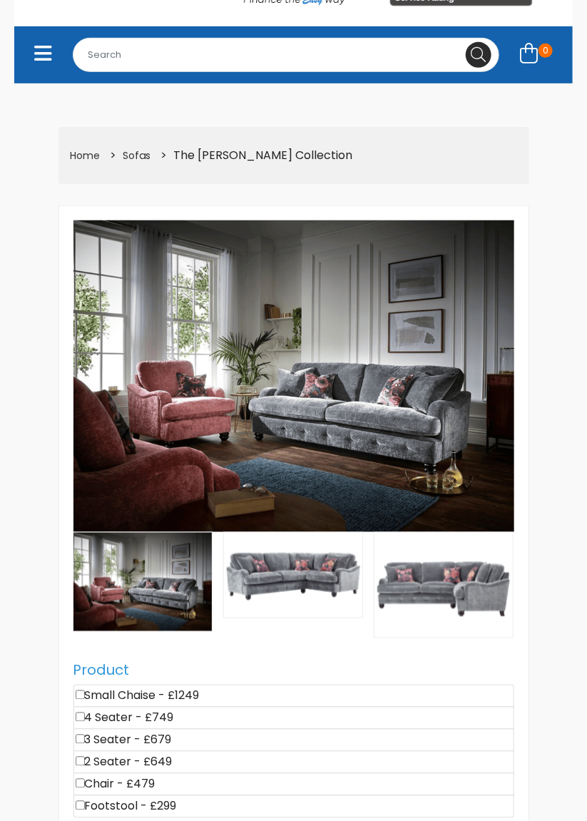
click at [85, 713] on input"] "checkbox" at bounding box center [80, 717] width 9 height 9
checkbox input"] "true"
type input "749"
click at [334, 591] on img at bounding box center [293, 575] width 138 height 84
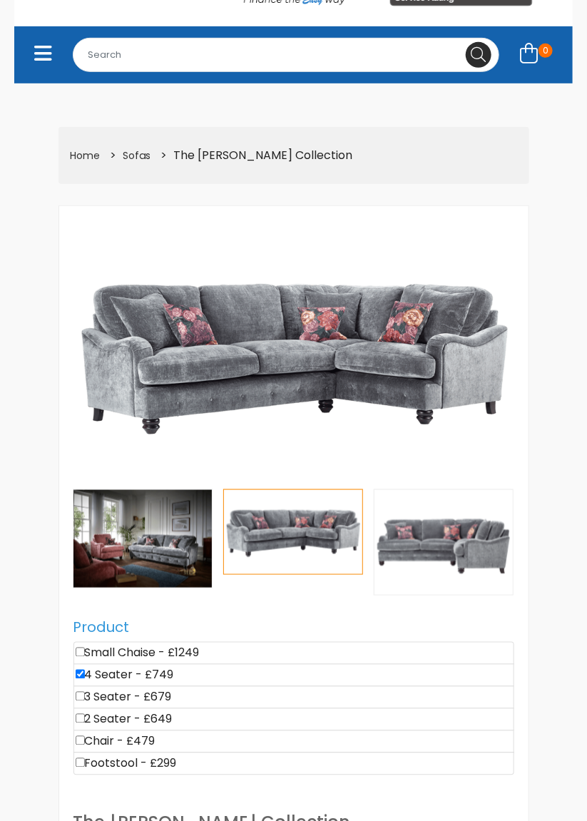
click at [464, 549] on img at bounding box center [444, 542] width 138 height 105
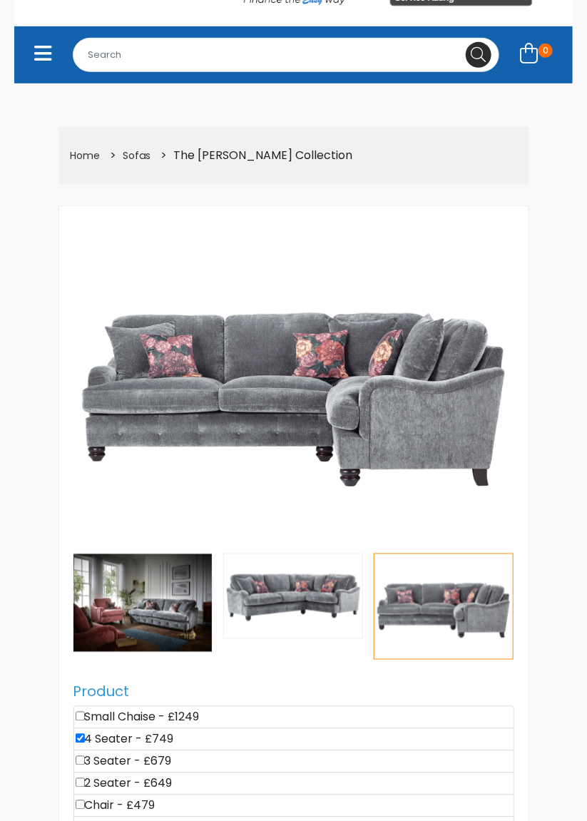
click at [331, 600] on img at bounding box center [293, 596] width 138 height 84
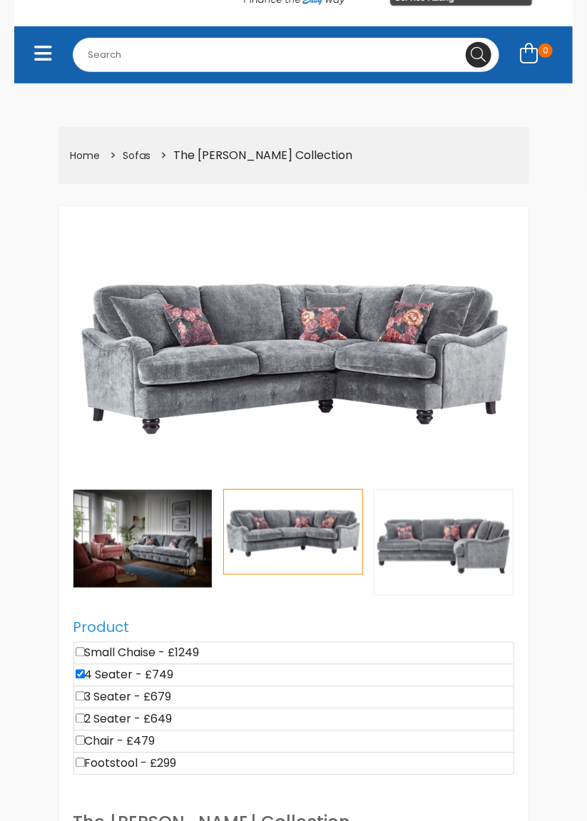
click at [166, 559] on img at bounding box center [142, 539] width 138 height 98
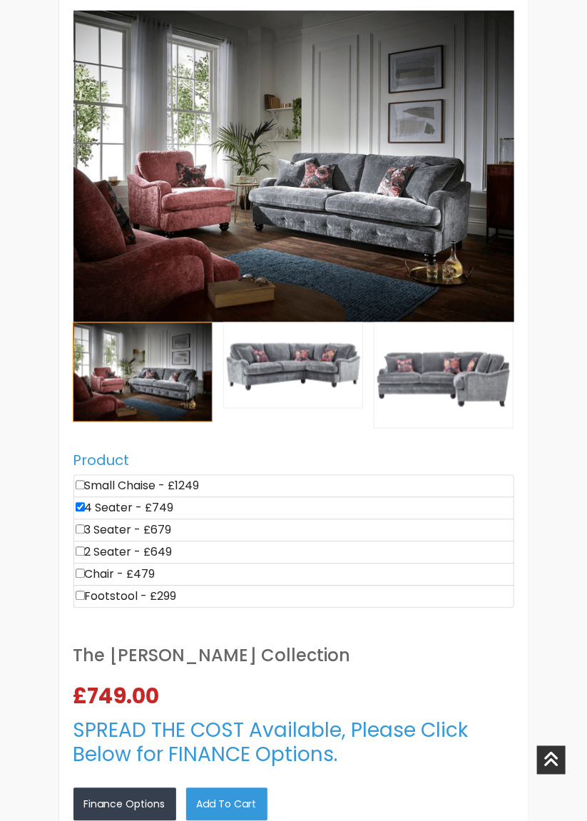
scroll to position [374, 0]
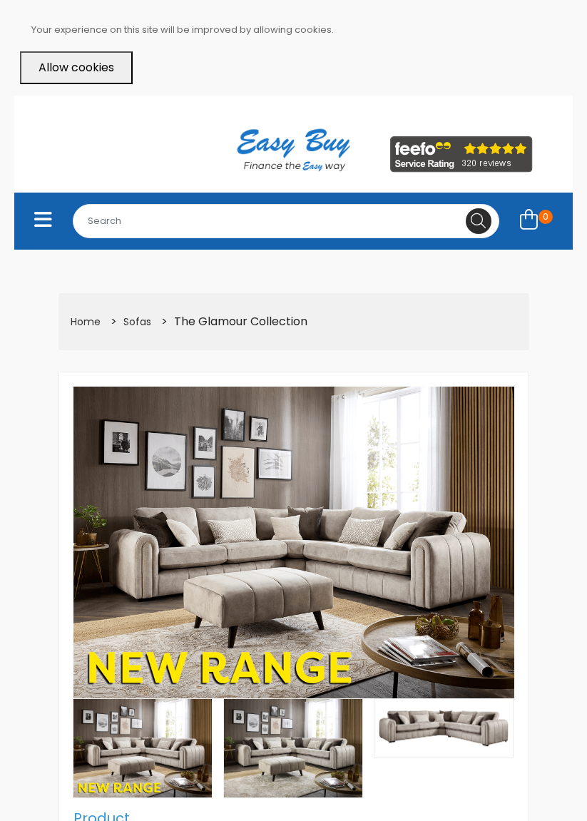
select select "104"
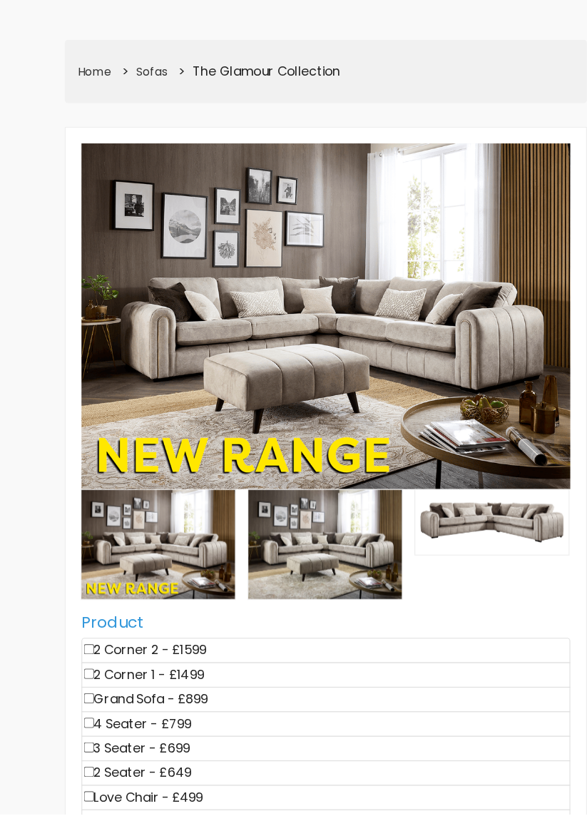
scroll to position [171, 0]
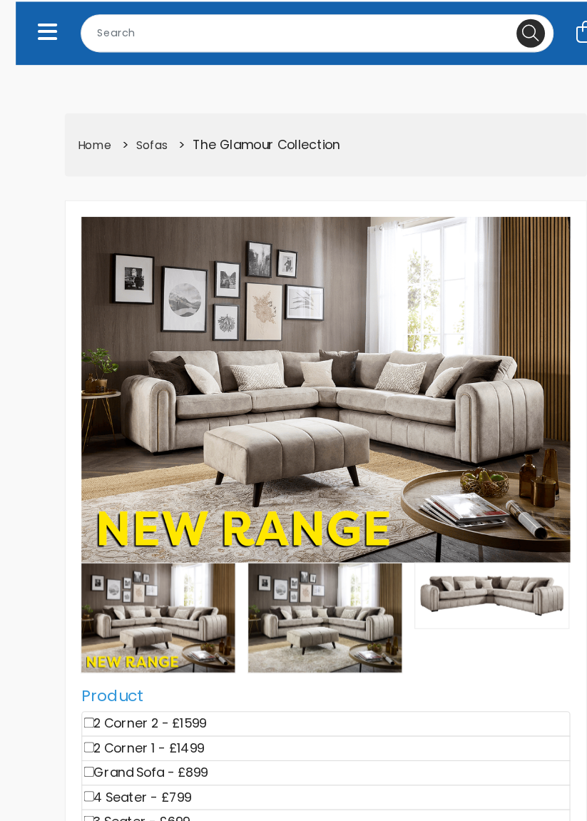
click at [86, 738] on li "4 Seater - £799" at bounding box center [293, 739] width 441 height 23
click at [79, 735] on input"] "checkbox" at bounding box center [80, 737] width 9 height 9
checkbox input"] "true"
type input "799"
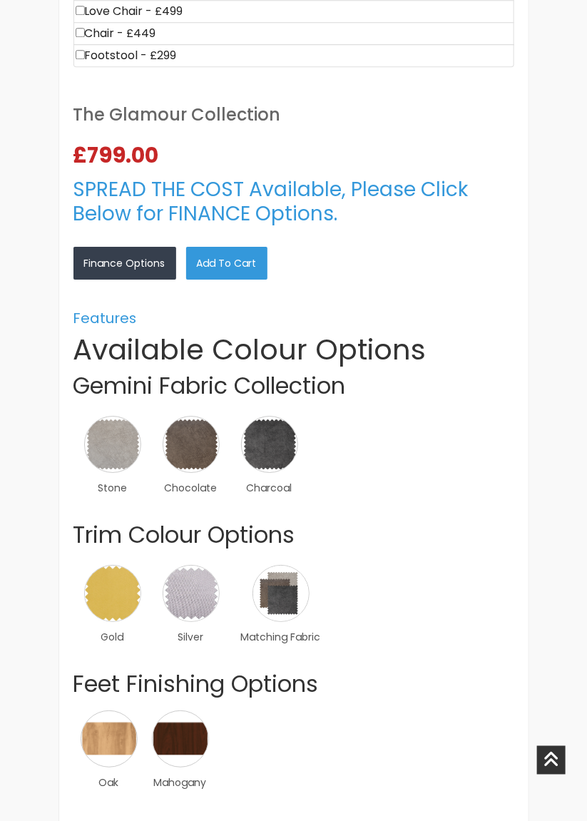
scroll to position [974, 0]
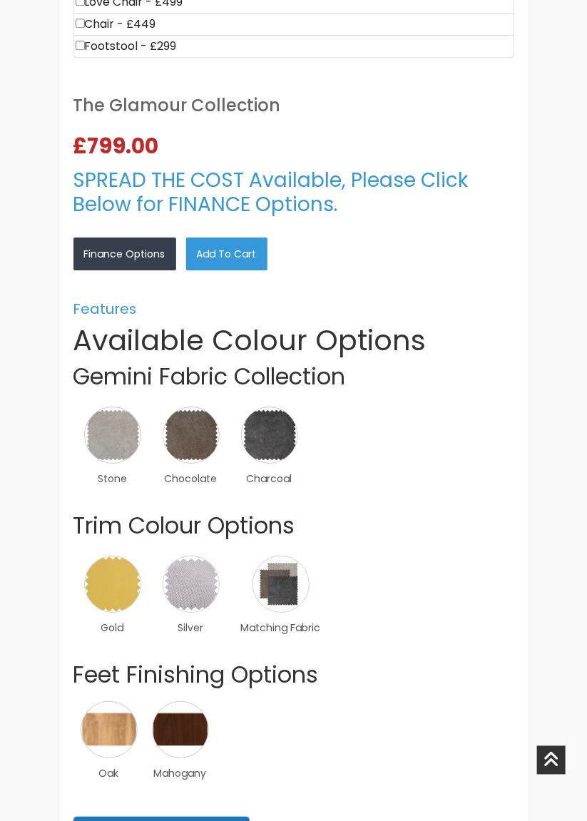
click at [279, 418] on img at bounding box center [269, 435] width 57 height 57
click at [0, 0] on link "×" at bounding box center [0, 0] width 0 height 0
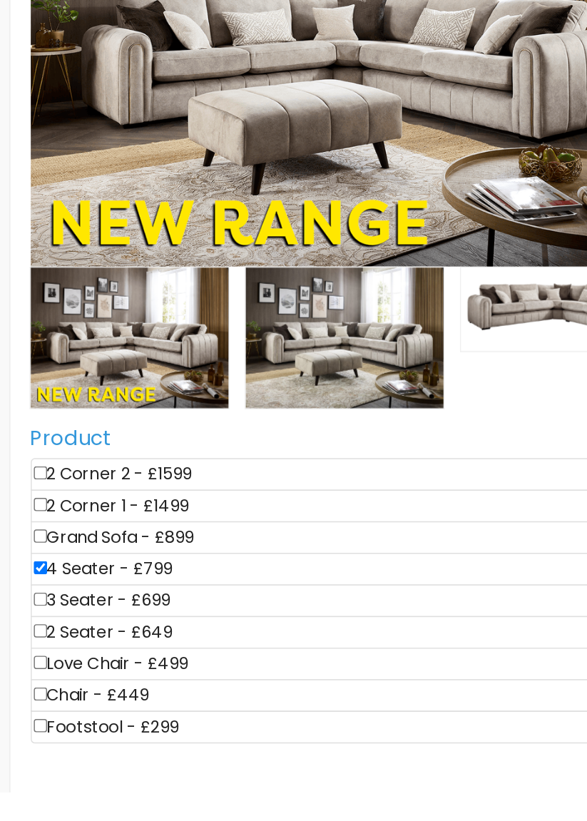
scroll to position [246, 0]
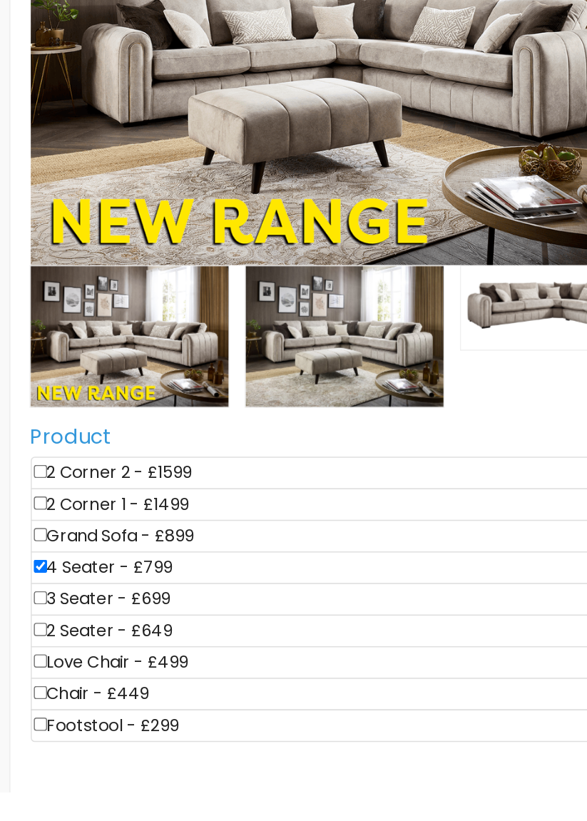
click at [77, 639] on input"] "checkbox" at bounding box center [80, 640] width 9 height 9
checkbox input"] "true"
type input "1698"
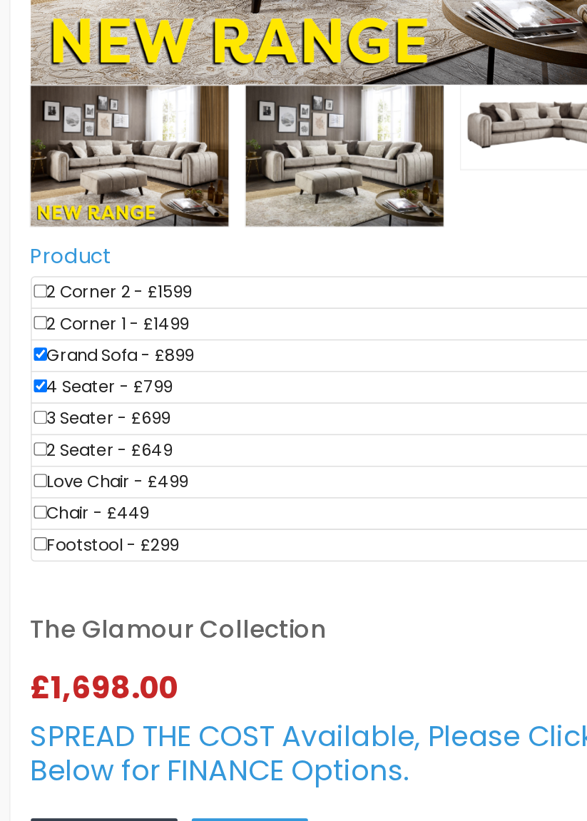
scroll to position [398, 0]
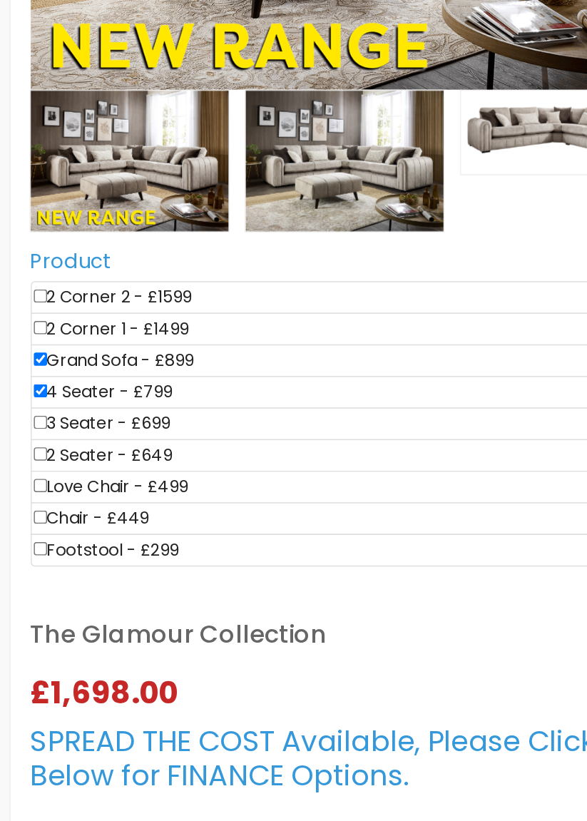
click at [81, 507] on input"] "checkbox" at bounding box center [80, 511] width 9 height 9
checkbox input"] "false"
type input "899"
